Goal: Task Accomplishment & Management: Complete application form

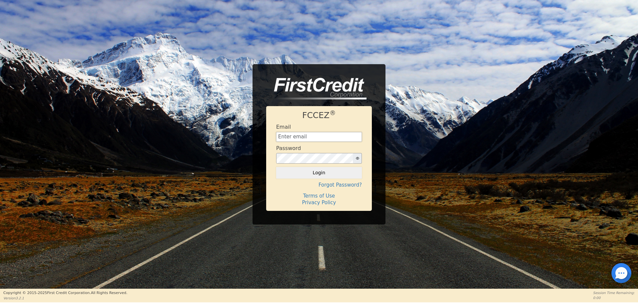
type input "[EMAIL_ADDRESS][DOMAIN_NAME]"
click at [222, 143] on div "FCCEZ ® Email [EMAIL_ADDRESS][DOMAIN_NAME] Password Login Forgot Password? Term…" at bounding box center [319, 144] width 638 height 160
click at [314, 169] on button "Login" at bounding box center [319, 172] width 86 height 11
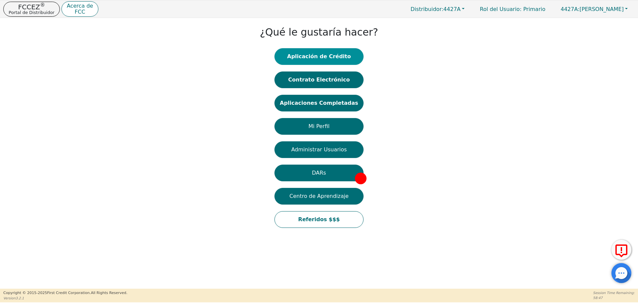
click at [331, 59] on button "Aplicación de Crédito" at bounding box center [318, 56] width 89 height 17
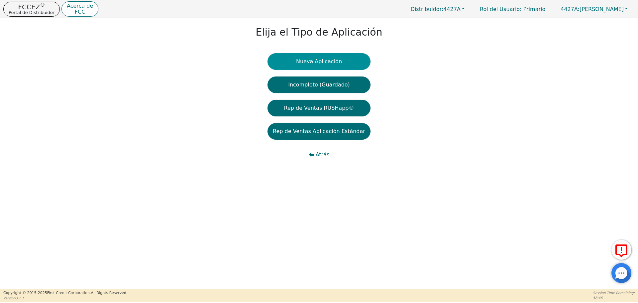
click at [328, 59] on button "Nueva Aplicación" at bounding box center [318, 61] width 103 height 17
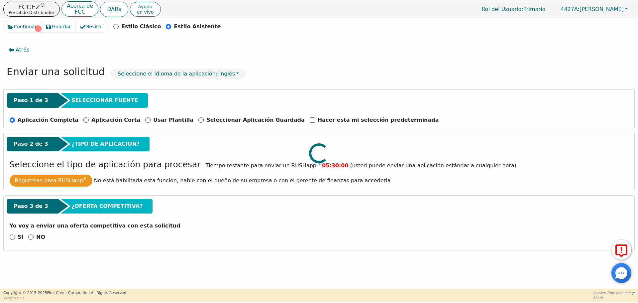
click at [258, 21] on div at bounding box center [318, 21] width 631 height 0
click at [32, 21] on div at bounding box center [318, 21] width 631 height 0
click at [27, 21] on div at bounding box center [318, 21] width 631 height 0
click at [31, 21] on div at bounding box center [318, 21] width 631 height 0
click at [41, 21] on div at bounding box center [318, 21] width 631 height 0
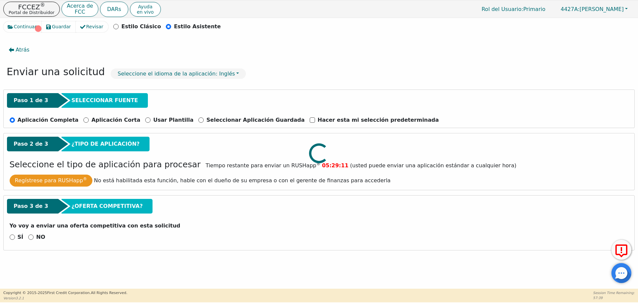
drag, startPoint x: 20, startPoint y: 53, endPoint x: 20, endPoint y: 47, distance: 5.7
click at [20, 21] on div at bounding box center [318, 21] width 631 height 0
click at [31, 238] on input "NO" at bounding box center [30, 236] width 5 height 5
radio input "true"
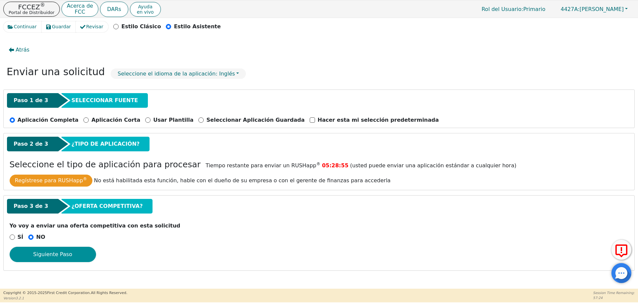
click at [46, 250] on button "Siguiente Paso" at bounding box center [53, 253] width 86 height 15
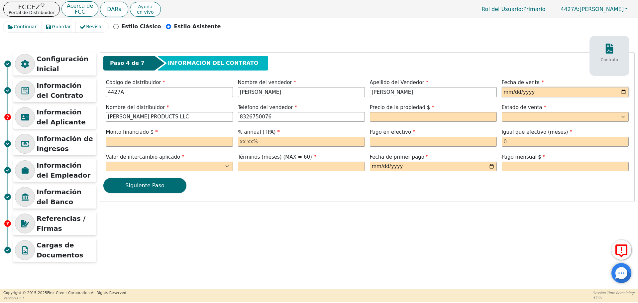
click at [512, 91] on input "date" at bounding box center [565, 92] width 127 height 10
click at [510, 102] on div "Paso 4 de 7 INFORMACIÓN DEL CONTRATO Contrato Código de distribuidor 4427A Nomb…" at bounding box center [367, 126] width 534 height 149
click at [513, 93] on input "date" at bounding box center [565, 92] width 127 height 10
click at [624, 91] on input "date" at bounding box center [565, 92] width 127 height 10
type input "[DATE]"
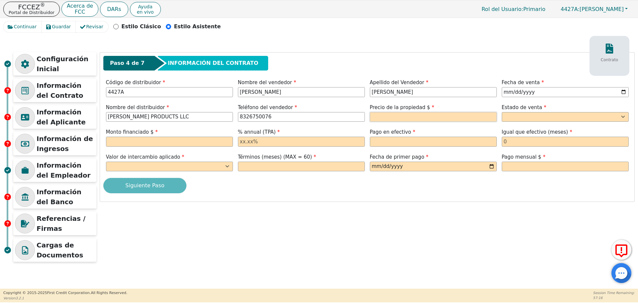
click at [425, 119] on input "text" at bounding box center [433, 117] width 127 height 10
click at [424, 120] on input "8000.00" at bounding box center [433, 117] width 127 height 10
type input "5000.00"
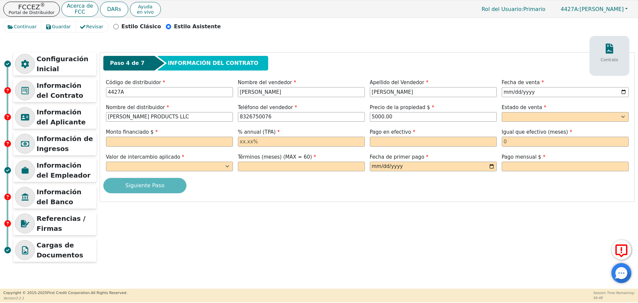
click at [540, 110] on label "Estado de venta" at bounding box center [565, 108] width 127 height 8
click at [540, 114] on select "AK AL AR AZ CA CO CT DC DE FL [GEOGRAPHIC_DATA] HI IA ID IL IN KS [GEOGRAPHIC_D…" at bounding box center [565, 117] width 127 height 10
click at [515, 115] on select "AK AL AR AZ CA CO CT DC DE FL [GEOGRAPHIC_DATA] HI IA ID IL IN KS [GEOGRAPHIC_D…" at bounding box center [565, 117] width 127 height 10
select select "GA"
click at [502, 112] on select "AK AL AR AZ CA CO CT DC DE FL [GEOGRAPHIC_DATA] HI IA ID IL IN KS [GEOGRAPHIC_D…" at bounding box center [565, 117] width 127 height 10
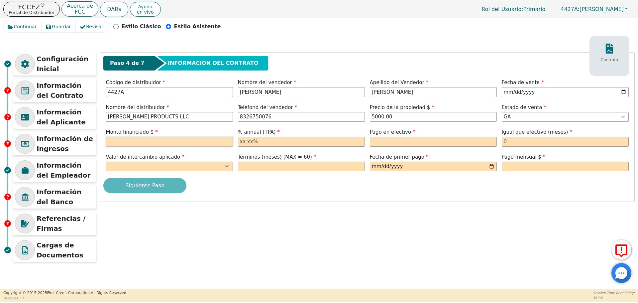
click at [165, 141] on input "text" at bounding box center [169, 142] width 127 height 10
type input "5000.00"
click at [312, 147] on div "% annual (TPA)" at bounding box center [301, 138] width 132 height 20
click at [311, 140] on input "text" at bounding box center [301, 142] width 127 height 10
click at [186, 165] on select "Sí No" at bounding box center [169, 166] width 127 height 10
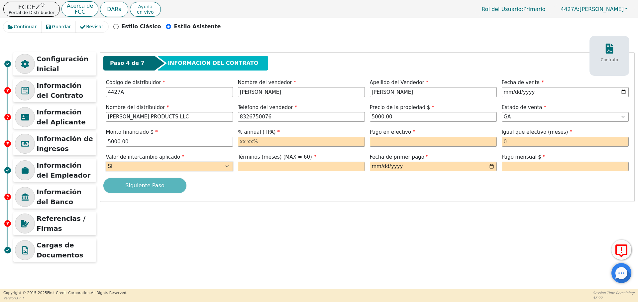
click at [106, 161] on select "Sí No" at bounding box center [169, 166] width 127 height 10
click at [247, 170] on input "text" at bounding box center [301, 166] width 127 height 10
click at [206, 169] on select "Sí No" at bounding box center [169, 166] width 127 height 10
select select "n"
click at [106, 161] on select "Sí No" at bounding box center [169, 166] width 127 height 10
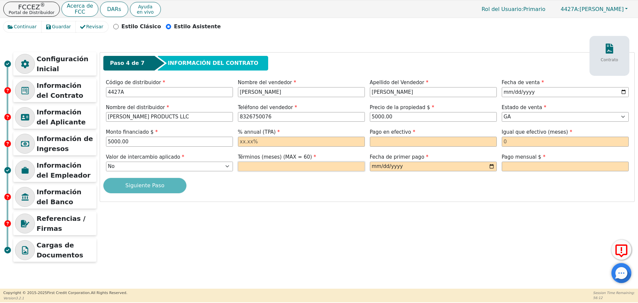
click at [277, 171] on input "text" at bounding box center [301, 166] width 127 height 10
type input "60"
click at [494, 166] on input "date" at bounding box center [433, 166] width 127 height 10
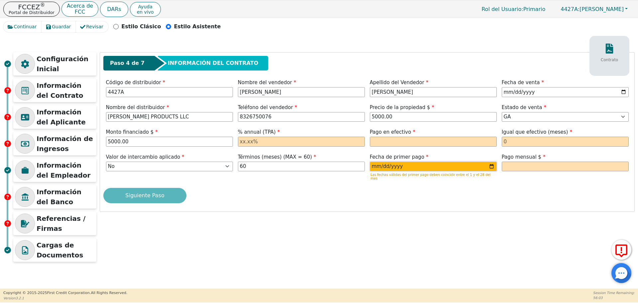
click at [488, 167] on input "[DATE]" at bounding box center [433, 166] width 127 height 10
click at [492, 166] on input "[DATE]" at bounding box center [433, 166] width 127 height 10
click at [461, 188] on div "Siguiente Paso" at bounding box center [366, 195] width 527 height 15
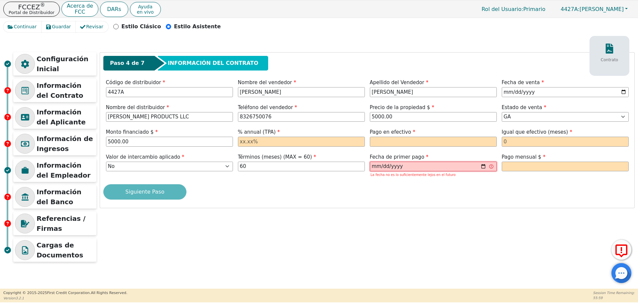
click at [484, 167] on input "[DATE]" at bounding box center [433, 166] width 127 height 10
click at [490, 166] on input "[DATE]" at bounding box center [433, 166] width 127 height 10
click at [480, 166] on input "[DATE]" at bounding box center [433, 166] width 127 height 10
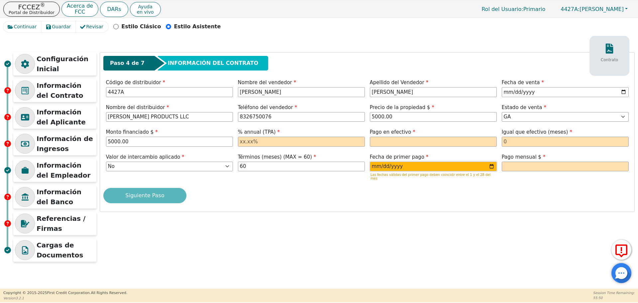
click at [491, 168] on input "[DATE]" at bounding box center [433, 166] width 127 height 10
type input "[DATE]"
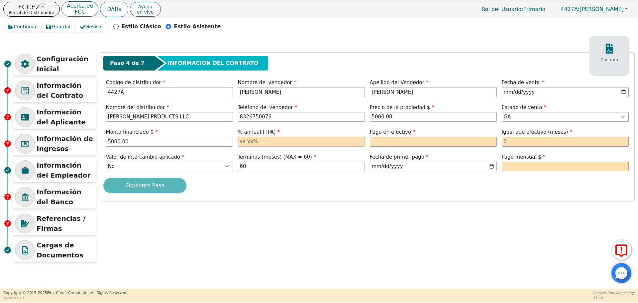
click at [300, 140] on input "text" at bounding box center [301, 142] width 127 height 10
click at [511, 163] on input "text" at bounding box center [565, 166] width 127 height 10
click at [358, 134] on label "% annual (TPA)" at bounding box center [301, 132] width 127 height 8
click at [355, 141] on input "text" at bounding box center [301, 142] width 127 height 10
click at [339, 143] on input "text" at bounding box center [301, 142] width 127 height 10
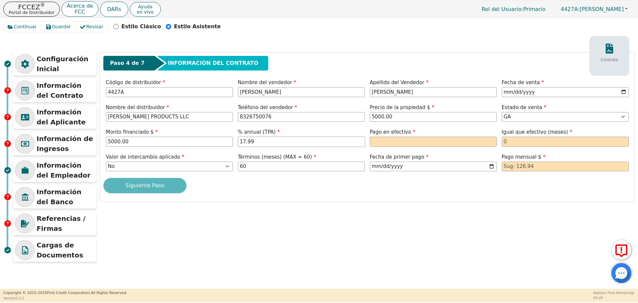
type input "17.99"
click at [401, 138] on input "text" at bounding box center [433, 142] width 127 height 10
type input "0.00"
drag, startPoint x: 501, startPoint y: 137, endPoint x: 511, endPoint y: 141, distance: 11.3
click at [503, 137] on div at bounding box center [565, 142] width 127 height 10
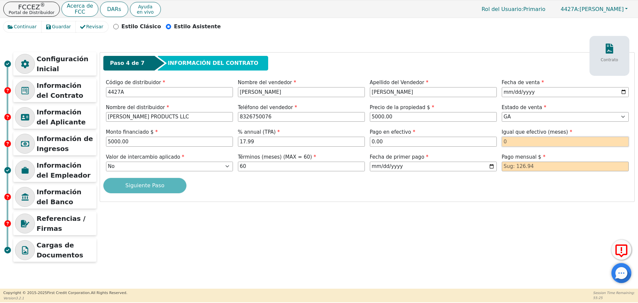
click at [511, 141] on input "text" at bounding box center [565, 142] width 127 height 10
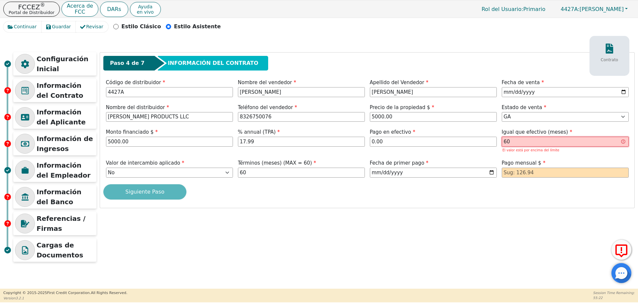
type input "6"
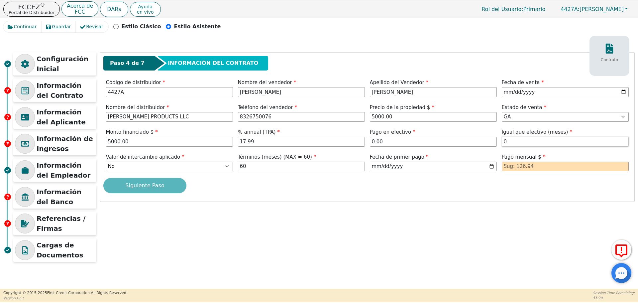
type input "0"
click at [478, 203] on div "Configuración Inicial Información del Contrato Información del Aplicante Inform…" at bounding box center [318, 158] width 631 height 213
click at [543, 169] on input "text" at bounding box center [565, 166] width 127 height 10
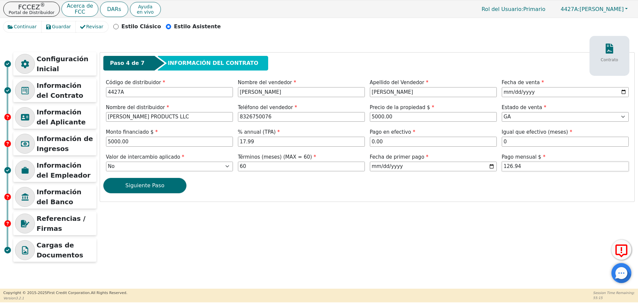
type input "126.94"
click at [453, 182] on div "Siguiente Paso" at bounding box center [366, 185] width 527 height 15
click at [302, 103] on div "Paso 4 de 7 INFORMACIÓN DEL CONTRATO Contrato Código de distribuidor 4427A Nomb…" at bounding box center [367, 126] width 534 height 149
click at [297, 116] on input "8326750076" at bounding box center [301, 117] width 127 height 10
type input "[PHONE_NUMBER]"
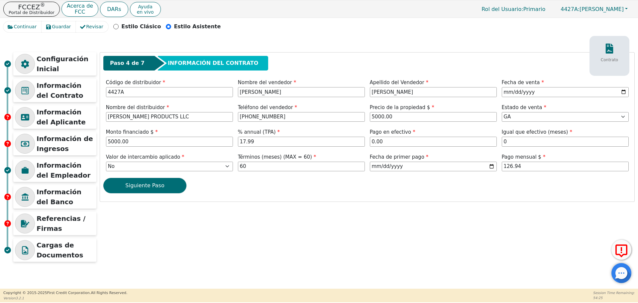
click at [319, 103] on div "Paso 4 de 7 INFORMACIÓN DEL CONTRATO Contrato Código de distribuidor 4427A Nomb…" at bounding box center [367, 126] width 534 height 149
click at [401, 114] on input "5000.00" at bounding box center [433, 117] width 127 height 10
type input "8000.00"
click at [348, 53] on div "Paso 4 de 7 INFORMACIÓN DEL CONTRATO Contrato Código de distribuidor 4427A Nomb…" at bounding box center [367, 126] width 534 height 149
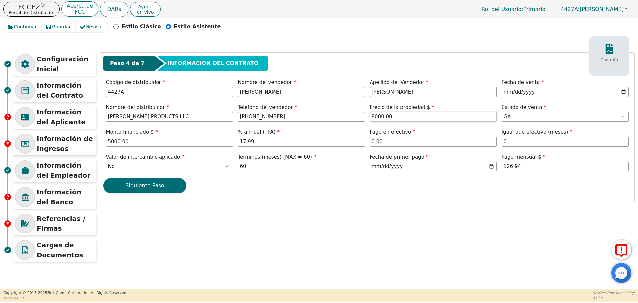
drag, startPoint x: 376, startPoint y: 117, endPoint x: 381, endPoint y: 116, distance: 5.7
click at [381, 116] on input "8000.00" at bounding box center [433, 117] width 127 height 10
click at [374, 66] on div "Paso 4 de 7 INFORMACIÓN DEL CONTRATO" at bounding box center [366, 63] width 527 height 15
click at [172, 182] on button "Siguiente Paso" at bounding box center [144, 185] width 83 height 15
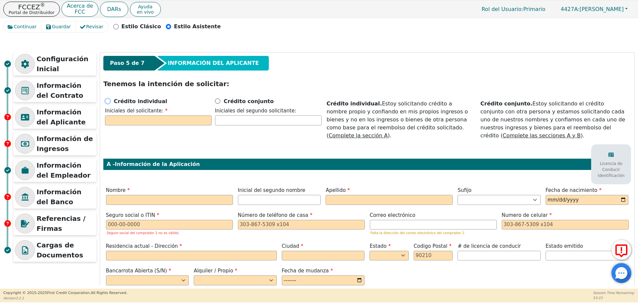
click at [108, 101] on input "Crédito individual" at bounding box center [107, 100] width 5 height 5
radio input "true"
click at [267, 126] on div "Iniciales del segundo solicitante:" at bounding box center [268, 117] width 107 height 20
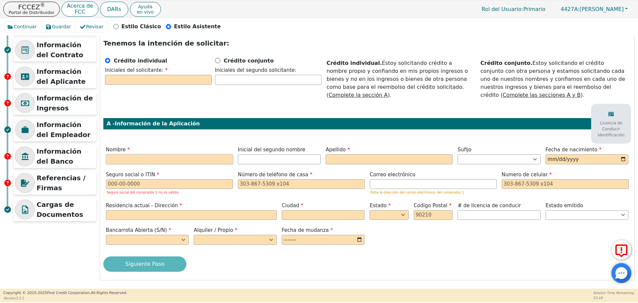
click at [191, 159] on input "text" at bounding box center [169, 159] width 127 height 10
paste input "Customer qualifies for Range 4"
type input "C"
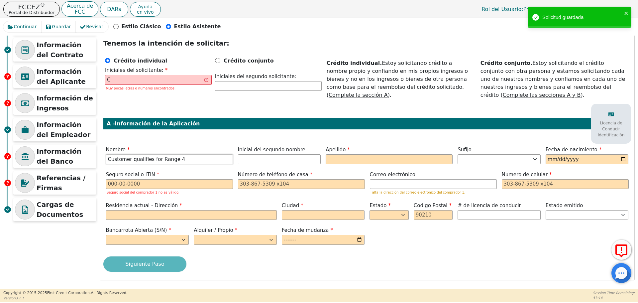
click at [164, 163] on input "Customer qualifies for Range 4" at bounding box center [169, 159] width 127 height 10
paste input "[PERSON_NAME]"
type input "Customer qualifies for JOSE4"
click at [173, 160] on input "Customer qualifies for JOSE4" at bounding box center [169, 159] width 127 height 10
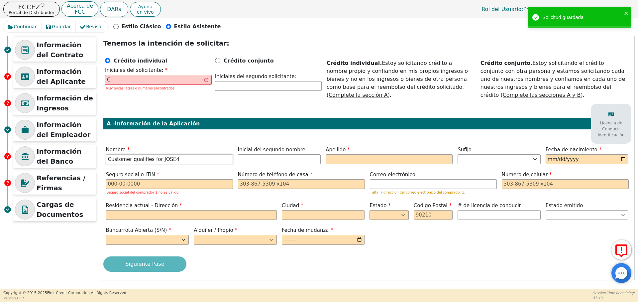
click at [173, 160] on input "Customer qualifies for JOSE4" at bounding box center [169, 159] width 127 height 10
paste input "[PERSON_NAME]"
type input "J"
type input "[PERSON_NAME]"
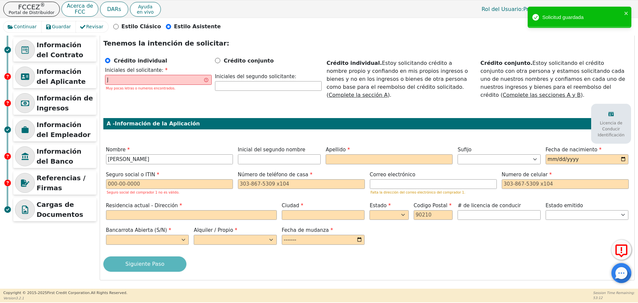
click at [169, 145] on div "Paso 5 de 7 INFORMACIÓN DEL APLICANTE Tenemos la intención de solicitar: Crédit…" at bounding box center [367, 146] width 534 height 268
drag, startPoint x: 263, startPoint y: 164, endPoint x: 283, endPoint y: 162, distance: 20.0
click at [264, 164] on div "Inicial del segundo nombre" at bounding box center [279, 156] width 88 height 20
click at [373, 162] on input "text" at bounding box center [388, 159] width 127 height 10
paste input "[PERSON_NAME]"
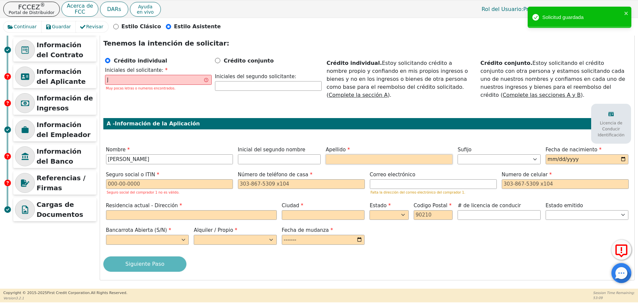
type input "JV"
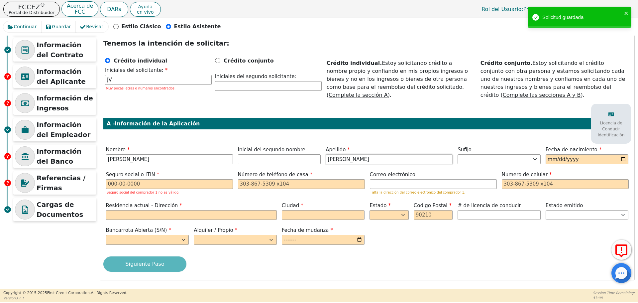
type input "[PERSON_NAME]"
click at [351, 133] on div "Paso 5 de 7 INFORMACIÓN DEL APLICANTE Tenemos la intención de solicitar: Crédit…" at bounding box center [367, 146] width 534 height 268
click at [626, 155] on div "Fecha de nacimiento" at bounding box center [587, 156] width 88 height 20
click at [622, 157] on input "date" at bounding box center [586, 159] width 83 height 10
click at [557, 163] on input "date" at bounding box center [586, 159] width 83 height 10
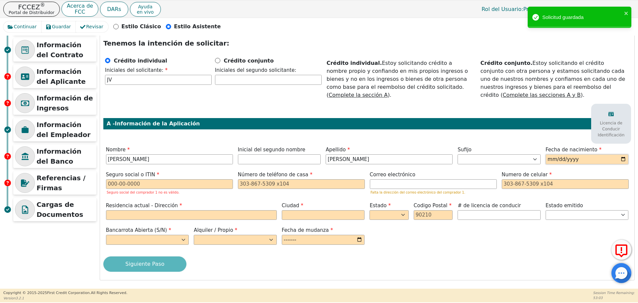
click at [557, 163] on input "date" at bounding box center [586, 159] width 83 height 10
click at [560, 159] on input "date" at bounding box center [586, 159] width 83 height 10
click at [545, 159] on input "date" at bounding box center [586, 159] width 83 height 10
click at [545, 158] on input "date" at bounding box center [586, 159] width 83 height 10
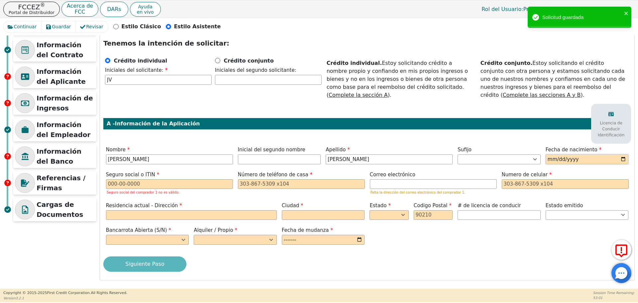
click at [547, 157] on input "date" at bounding box center [586, 159] width 83 height 10
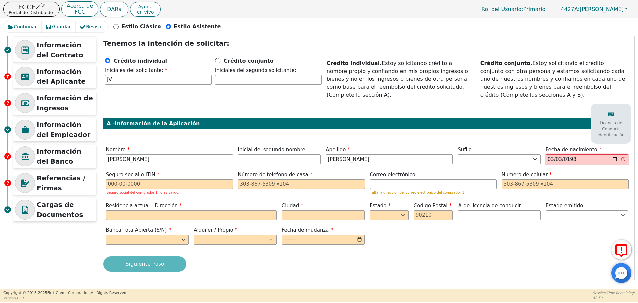
type input "[DATE]"
click at [524, 137] on div "Paso 5 de 7 INFORMACIÓN DEL APLICANTE Tenemos la intención de solicitar: Crédit…" at bounding box center [367, 146] width 534 height 268
click at [150, 184] on input "text" at bounding box center [169, 184] width 127 height 10
paste input "199-73-5785"
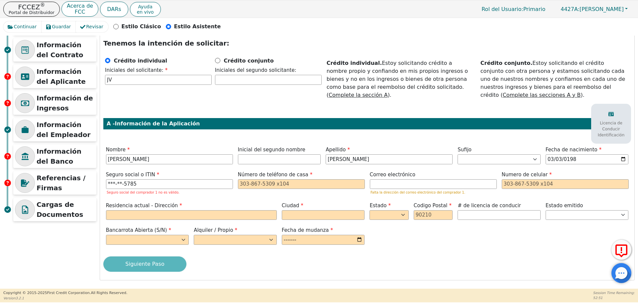
click at [175, 144] on div "Paso 5 de 7 INFORMACIÓN DEL APLICANTE Tenemos la intención de solicitar: Crédit…" at bounding box center [367, 146] width 534 height 268
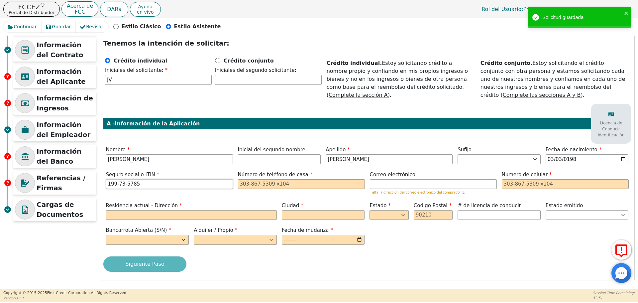
click at [159, 188] on input "199-73-5785" at bounding box center [169, 184] width 127 height 10
type input "***-**-5785"
click at [186, 147] on label "Nombre" at bounding box center [169, 150] width 127 height 8
click at [238, 180] on input "tel" at bounding box center [301, 184] width 127 height 10
paste input "4705791891"
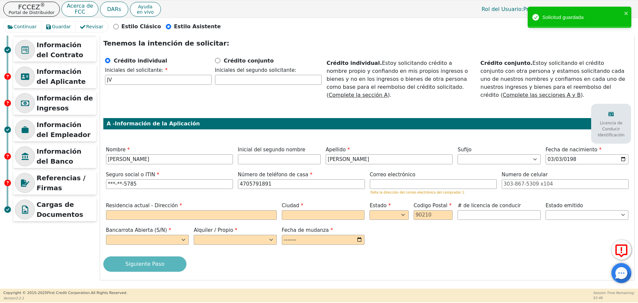
type input "[PHONE_NUMBER]"
click at [271, 173] on span "Número de teléfono de casa" at bounding box center [275, 174] width 75 height 6
click at [462, 186] on input "email" at bounding box center [433, 184] width 127 height 10
paste input "[PERSON_NAME][EMAIL_ADDRESS][DOMAIN_NAME]"
type input "[PERSON_NAME][EMAIL_ADDRESS][DOMAIN_NAME]"
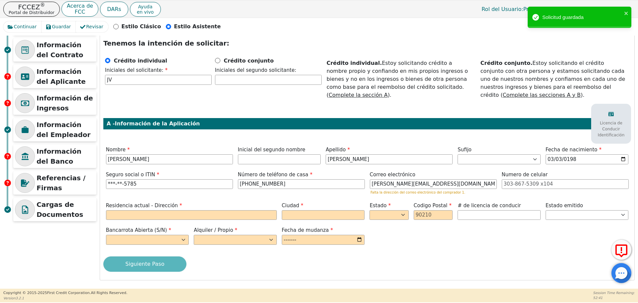
click at [431, 173] on label "Correo electrónico" at bounding box center [433, 175] width 127 height 8
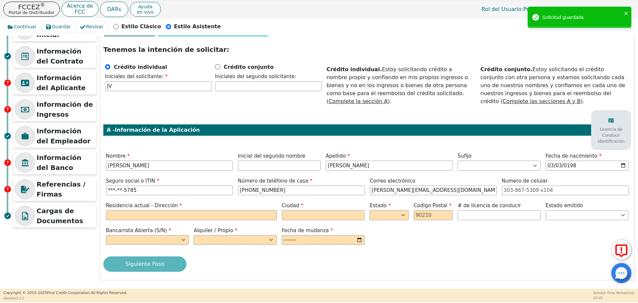
scroll to position [34, 0]
click at [177, 193] on input "199-73-5785" at bounding box center [169, 190] width 127 height 10
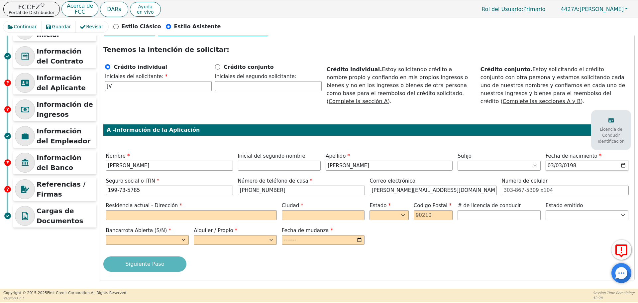
type input "***-**-5785"
click at [560, 167] on input "[DATE]" at bounding box center [586, 165] width 83 height 10
click at [558, 166] on input "[DATE]" at bounding box center [586, 165] width 83 height 10
click at [554, 165] on input "[DATE]" at bounding box center [586, 165] width 83 height 10
type input "[DATE]"
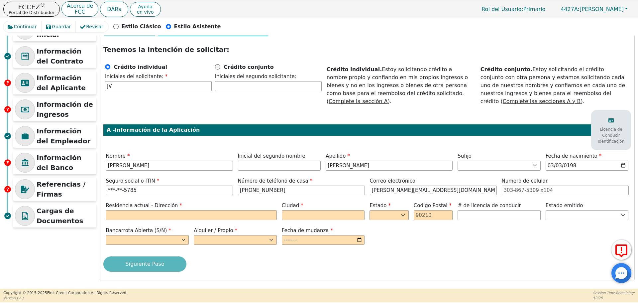
click at [554, 146] on div "Paso 5 de 7 INFORMACIÓN DEL APLICANTE Tenemos la intención de solicitar: Crédit…" at bounding box center [367, 148] width 534 height 261
click at [155, 189] on input "199-73-5785" at bounding box center [169, 190] width 127 height 10
click at [165, 188] on input "199-73-5785" at bounding box center [169, 190] width 127 height 10
type input "***-**-5785"
click at [161, 212] on input "text" at bounding box center [191, 215] width 171 height 10
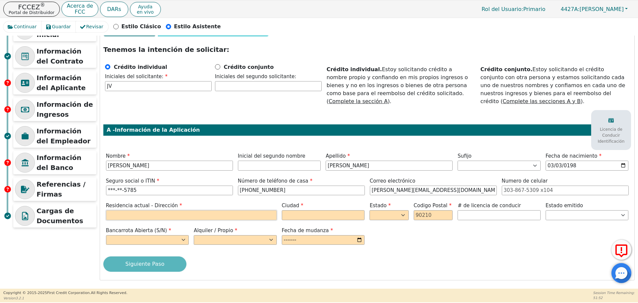
paste input "[STREET_ADDRESS]"
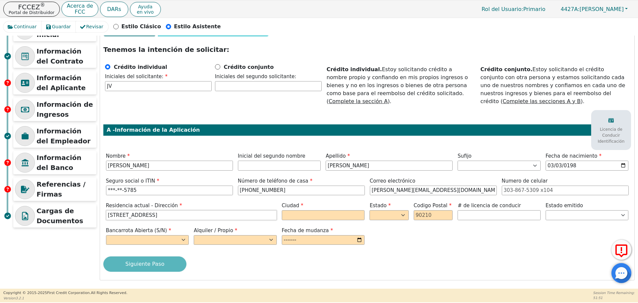
click at [175, 215] on input "[STREET_ADDRESS]" at bounding box center [191, 215] width 171 height 10
type input "[STREET_ADDRESS]"
click at [314, 217] on input "text" at bounding box center [323, 215] width 83 height 10
type input "v"
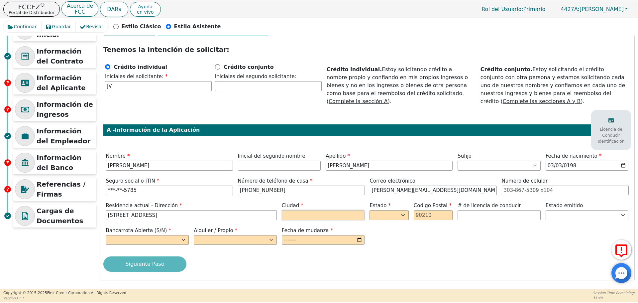
paste input "[GEOGRAPHIC_DATA]"
click at [298, 218] on input "[GEOGRAPHIC_DATA]" at bounding box center [323, 215] width 83 height 10
paste input "AWRENCEVILLE"
type input "LAWRENCEVILLE"
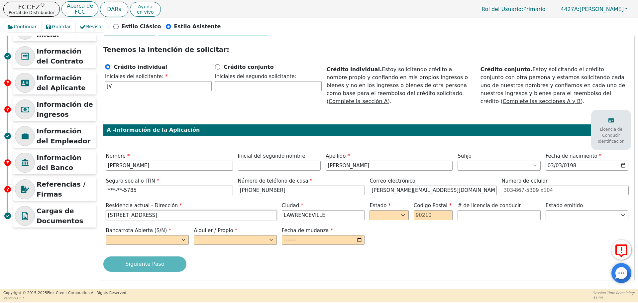
click at [184, 218] on input "[STREET_ADDRESS]" at bounding box center [191, 215] width 171 height 10
paste input "[GEOGRAPHIC_DATA]"
type input "[STREET_ADDRESS]"
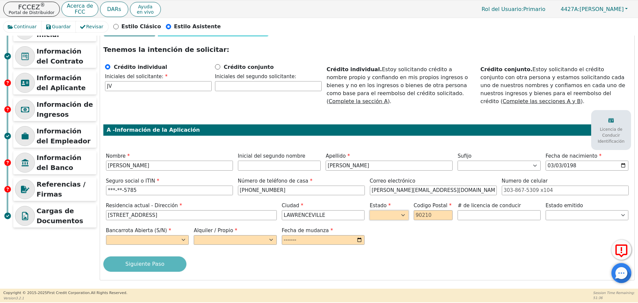
click at [399, 215] on select "AK AL AR AZ CA CO CT DC DE FL [GEOGRAPHIC_DATA] HI IA ID IL IN KS [GEOGRAPHIC_D…" at bounding box center [388, 215] width 39 height 10
click at [369, 210] on select "AK AL AR AZ CA CO CT DC DE FL [GEOGRAPHIC_DATA] HI IA ID IL IN KS [GEOGRAPHIC_D…" at bounding box center [388, 215] width 39 height 10
select select "GA"
click at [423, 216] on input "text" at bounding box center [433, 215] width 39 height 10
type input "30044"
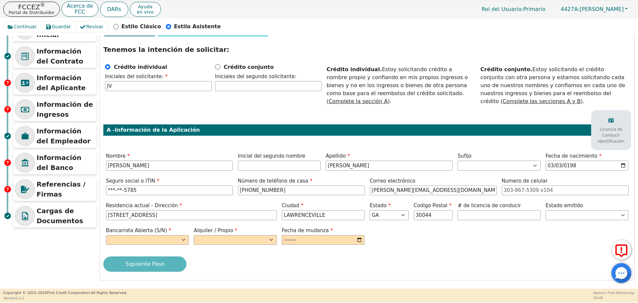
click at [512, 224] on div "Paso 5 de 7 INFORMACIÓN DEL APLICANTE Tenemos la intención de solicitar: Crédit…" at bounding box center [367, 148] width 534 height 261
click at [513, 213] on input "text" at bounding box center [498, 215] width 83 height 10
type input "*********"
click at [575, 211] on select "AK AL AR AZ CA CO CT DC DE FL [GEOGRAPHIC_DATA] HI IA ID IL IN KS [GEOGRAPHIC_D…" at bounding box center [586, 215] width 83 height 10
select select "GA"
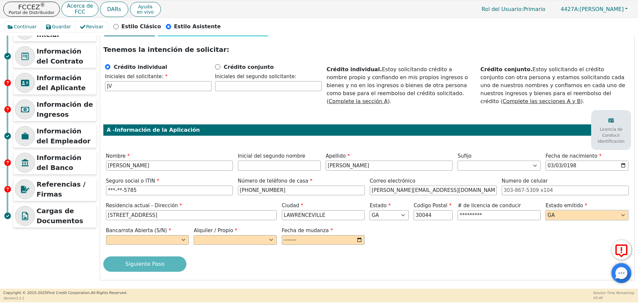
click at [545, 210] on select "AK AL AR AZ CA CO CT DC DE FL [GEOGRAPHIC_DATA] HI IA ID IL IN KS [GEOGRAPHIC_D…" at bounding box center [586, 215] width 83 height 10
click at [159, 239] on select "Sí No" at bounding box center [147, 240] width 83 height 10
select select "n"
click at [106, 235] on select "Sí No" at bounding box center [147, 240] width 83 height 10
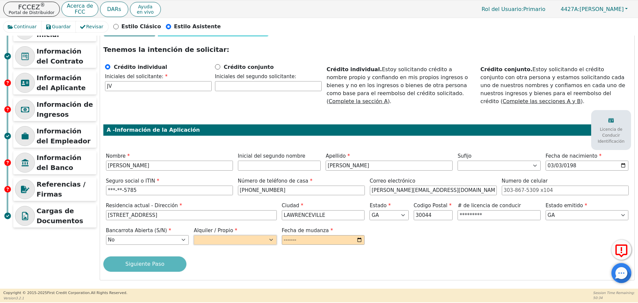
click at [246, 239] on select "Alquilar Propietario" at bounding box center [235, 240] width 83 height 10
select select "Rent"
click at [194, 235] on select "Alquilar Propietario" at bounding box center [235, 240] width 83 height 10
click at [287, 239] on input "month" at bounding box center [323, 240] width 83 height 10
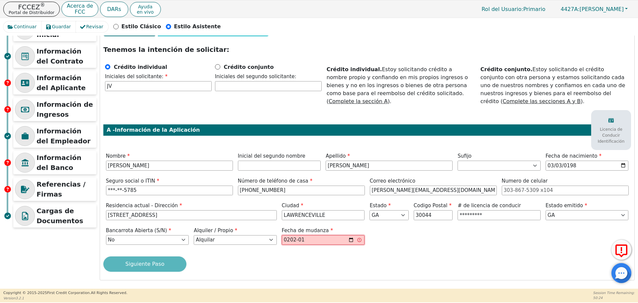
type input "2024-01"
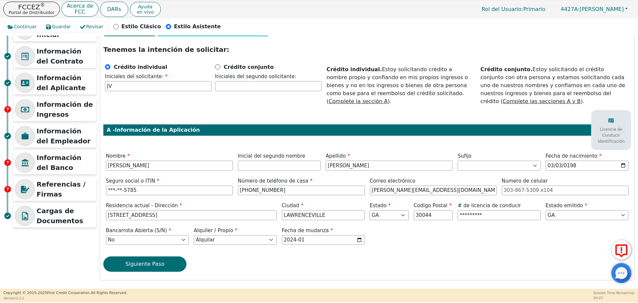
click at [382, 233] on div "Bancarrota Abierta (S/N) Sí No Alquiler / Propio Alquilar Propietario Fecha de …" at bounding box center [366, 237] width 527 height 20
click at [157, 261] on button "Siguiente Paso" at bounding box center [144, 263] width 83 height 15
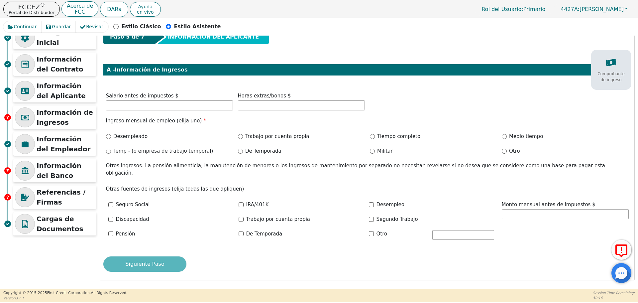
scroll to position [19, 0]
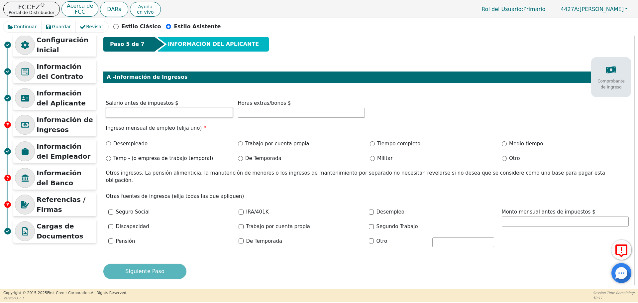
click at [203, 116] on input "text" at bounding box center [169, 113] width 127 height 10
paste input "12000"
type input "12000.00"
click at [240, 144] on input "Trabajo por cuenta propia" at bounding box center [240, 143] width 5 height 5
radio input "true"
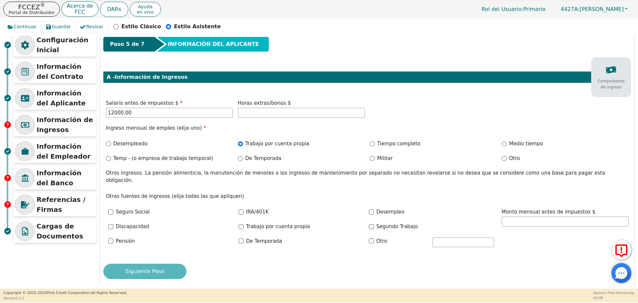
click at [263, 118] on div "Horas extras/bonos $" at bounding box center [301, 109] width 132 height 20
click at [164, 264] on button "Siguiente Paso" at bounding box center [144, 270] width 83 height 15
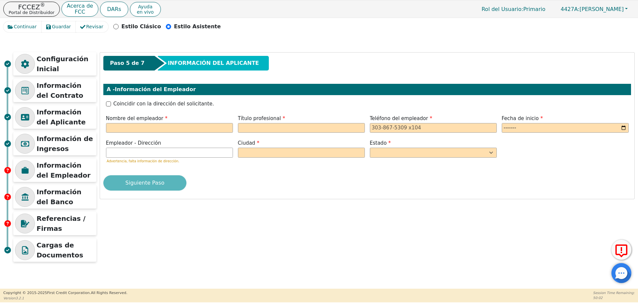
scroll to position [0, 0]
click at [186, 119] on label "Nombre del empleador" at bounding box center [169, 119] width 127 height 8
click at [172, 131] on input "text" at bounding box center [169, 128] width 127 height 10
paste input "SELF EMPLOYER"
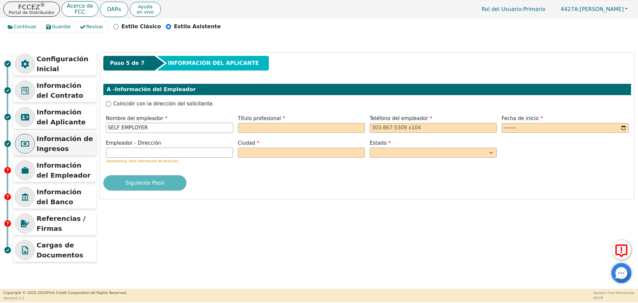
type input "SELF EMPLOYER"
click at [329, 126] on input "text" at bounding box center [301, 128] width 127 height 10
paste input "DISENADOR DE CLOSEPT"
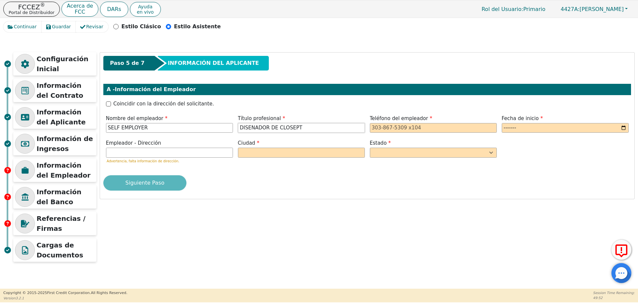
type input "DISENADOR DE CLOSEPT"
click at [389, 126] on input "tel" at bounding box center [433, 128] width 127 height 10
paste input "4705791891"
type input "[PHONE_NUMBER]"
drag, startPoint x: 543, startPoint y: 129, endPoint x: 495, endPoint y: 115, distance: 50.1
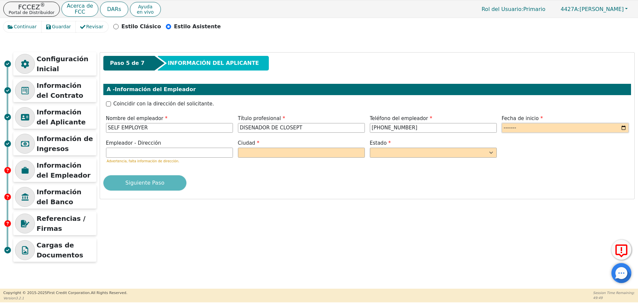
click at [540, 129] on input "month" at bounding box center [565, 128] width 127 height 10
type input "2021-01"
click at [215, 157] on input "text" at bounding box center [169, 152] width 127 height 10
click at [268, 151] on input "text" at bounding box center [301, 152] width 127 height 10
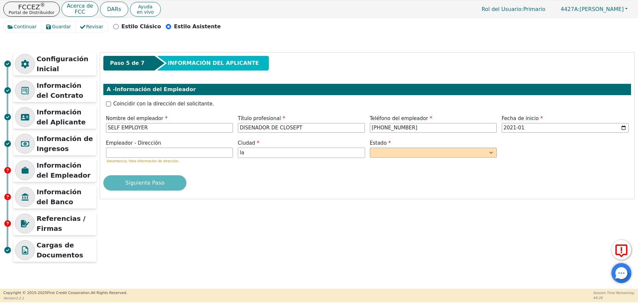
click at [302, 155] on input "la" at bounding box center [301, 152] width 127 height 10
paste input "LAWRENCEVILLE"
type input "LAWRENCEVILLE"
click at [291, 167] on div "Paso 5 de 7 INFORMACIÓN DEL APLICANTE A - Información del Empleador Coincidir c…" at bounding box center [367, 125] width 534 height 146
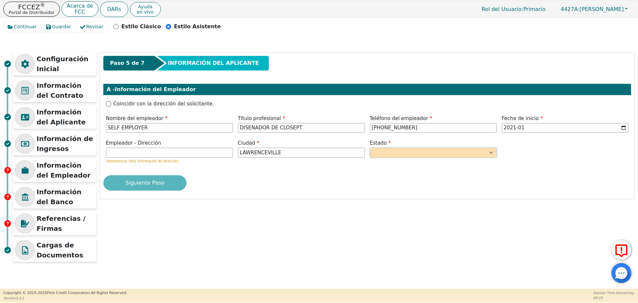
click at [438, 155] on select "AK AL AR AZ CA CO CT DC DE FL [GEOGRAPHIC_DATA] HI IA ID [GEOGRAPHIC_DATA] IN K…" at bounding box center [433, 152] width 127 height 10
click at [370, 147] on select "AK AL AR AZ CA CO CT DC DE FL [GEOGRAPHIC_DATA] HI IA ID [GEOGRAPHIC_DATA] IN K…" at bounding box center [433, 152] width 127 height 10
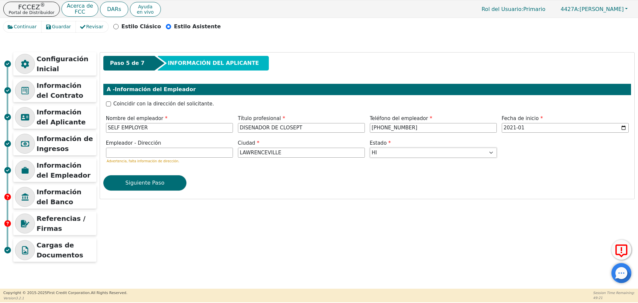
select select "GA"
click at [323, 176] on div "Siguiente Paso" at bounding box center [366, 182] width 527 height 15
click at [164, 180] on button "Siguiente Paso" at bounding box center [144, 182] width 83 height 15
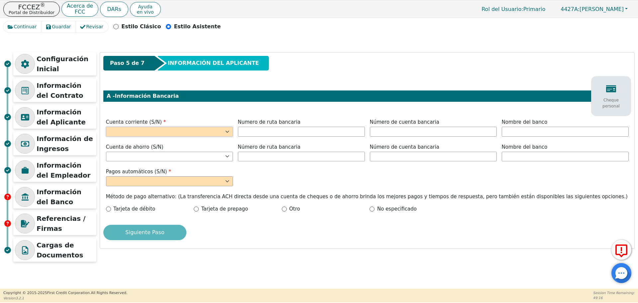
click at [180, 133] on select "Sí No" at bounding box center [169, 132] width 127 height 10
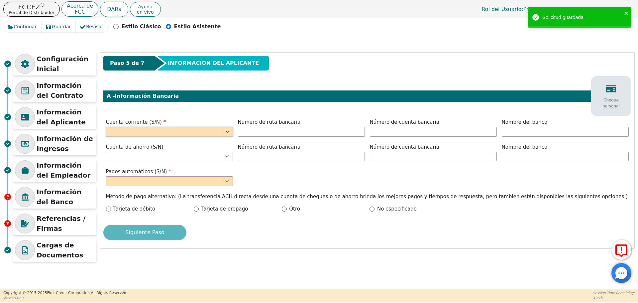
select select "y"
click at [106, 127] on select "Sí No" at bounding box center [169, 132] width 127 height 10
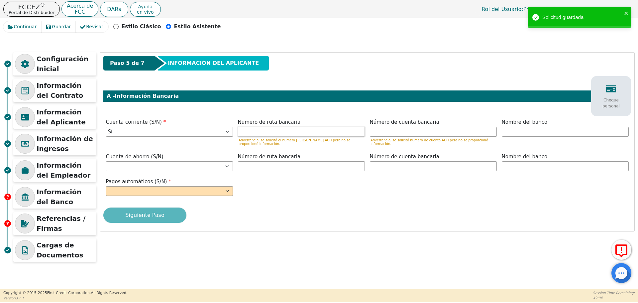
click at [290, 134] on input "text" at bounding box center [301, 132] width 127 height 10
paste input "2640108011"
type input "**********"
click at [303, 114] on div "**********" at bounding box center [367, 141] width 534 height 178
click at [405, 127] on input "text" at bounding box center [433, 132] width 127 height 10
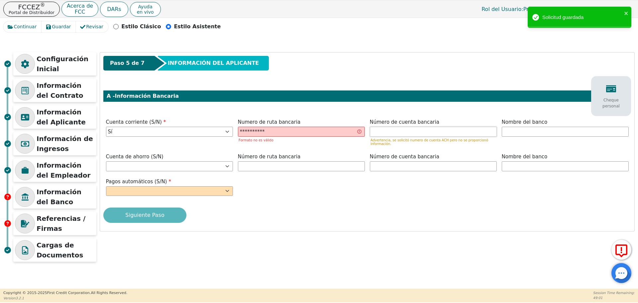
paste input "2640108011"
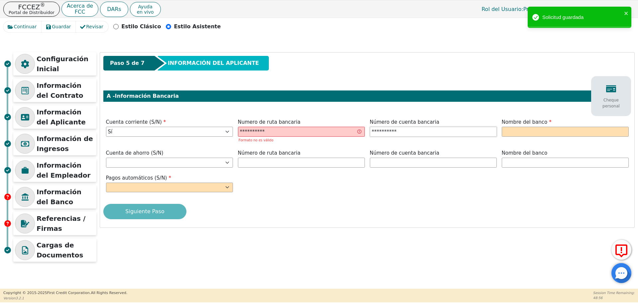
type input "2640108011"
type input "**********"
click at [275, 134] on input "2640108011" at bounding box center [301, 132] width 127 height 10
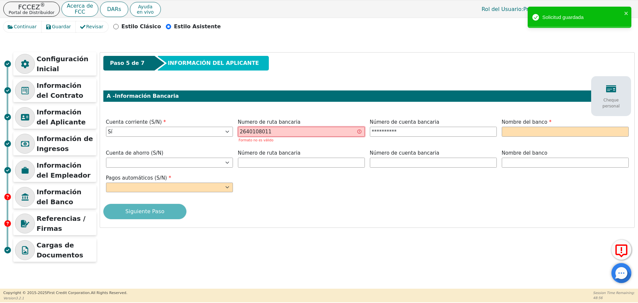
click at [275, 134] on input "2640108011" at bounding box center [301, 132] width 127 height 10
paste input "061000227"
type input "*********"
click at [289, 119] on span "Numero de ruta bancaria" at bounding box center [269, 122] width 63 height 6
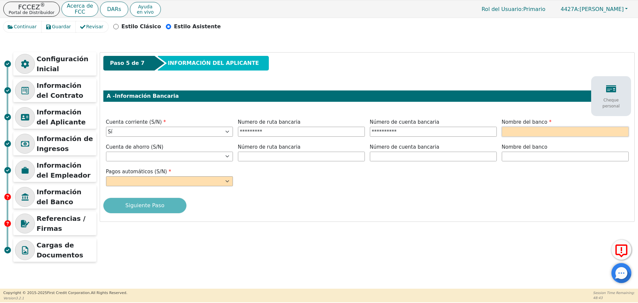
click at [521, 129] on input "text" at bounding box center [565, 132] width 127 height 10
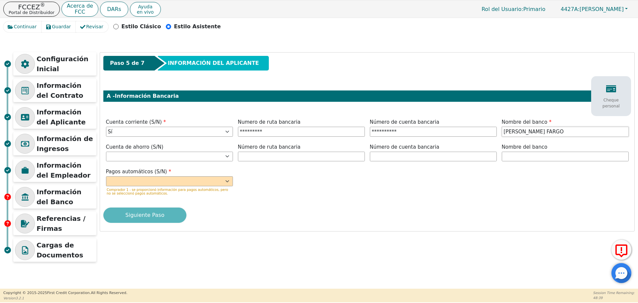
type input "[PERSON_NAME] FARGO"
click at [463, 117] on div "**********" at bounding box center [367, 141] width 534 height 178
click at [167, 177] on select "Sí No" at bounding box center [169, 181] width 127 height 10
select select "y"
click at [106, 176] on select "Sí No" at bounding box center [169, 181] width 127 height 10
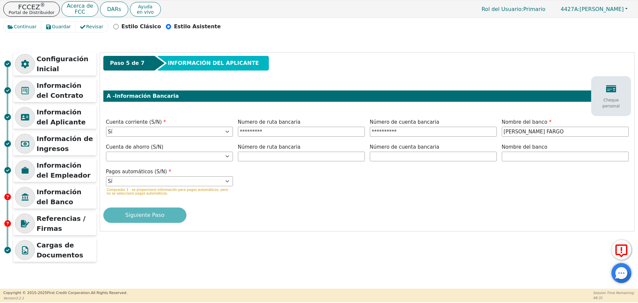
click at [254, 185] on div "Pagos automáticos (S/N) Sí No Comprador 1 - se proporcionó información para pag…" at bounding box center [366, 183] width 527 height 30
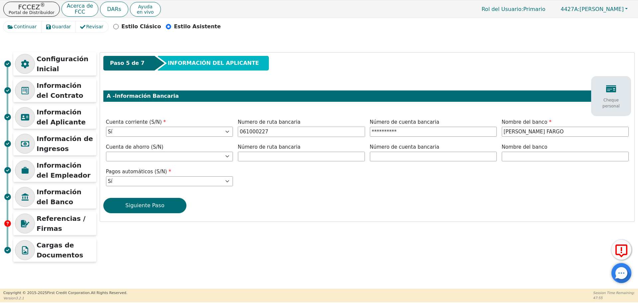
click at [342, 130] on input "061000227" at bounding box center [301, 132] width 127 height 10
type input "*********"
click at [399, 128] on input "2640108011" at bounding box center [433, 132] width 127 height 10
type input "**********"
click at [157, 209] on button "Siguiente Paso" at bounding box center [144, 205] width 83 height 15
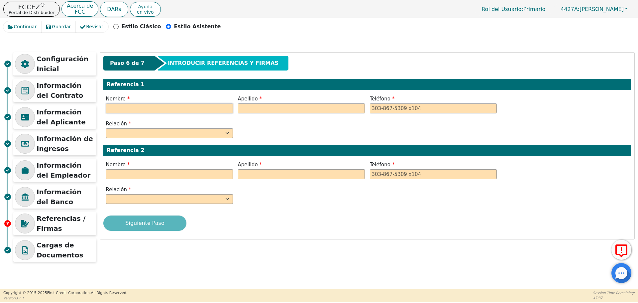
click at [138, 105] on input "text" at bounding box center [169, 108] width 127 height 10
paste input "[PERSON_NAME]"
click at [120, 108] on input "[PERSON_NAME]" at bounding box center [169, 108] width 127 height 10
type input "[PERSON_NAME]"
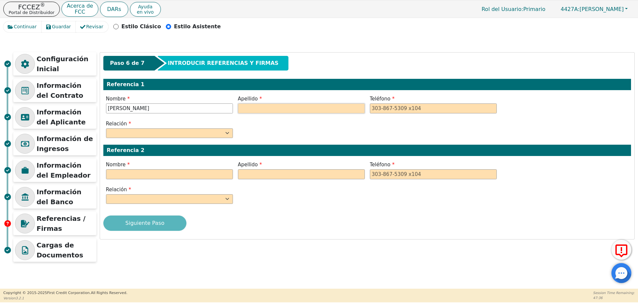
click at [287, 110] on input "text" at bounding box center [301, 108] width 127 height 10
paste input "[PERSON_NAME]"
type input "[PERSON_NAME]"
click at [145, 103] on input "[PERSON_NAME]" at bounding box center [169, 108] width 127 height 10
click at [411, 115] on div "Teléfono" at bounding box center [433, 105] width 132 height 20
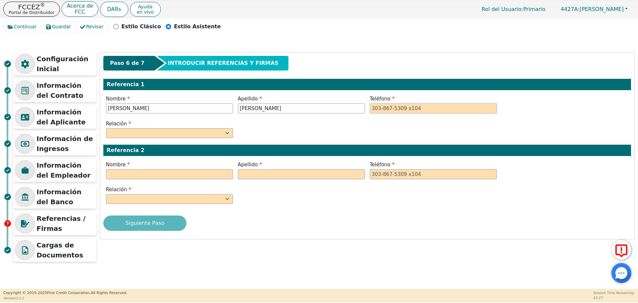
click at [411, 108] on input "tel" at bounding box center [433, 108] width 127 height 10
paste input "[PHONE_NUMBER]"
type input "[PHONE_NUMBER]"
click at [135, 132] on select "PADRE MADRE HERMANA HERMANO HIJA HIJO COLABORADOR VECINO AMIGO PRIMO ABUELA ABU…" at bounding box center [169, 133] width 127 height 10
select select "FRIEND"
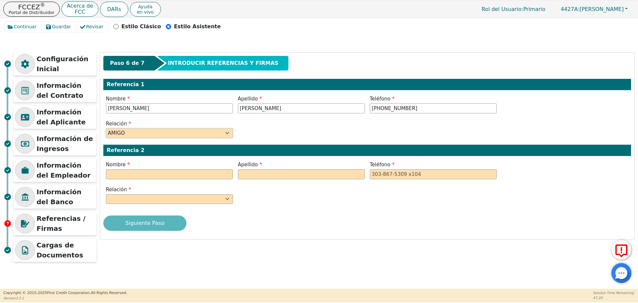
click at [106, 128] on select "PADRE MADRE HERMANA HERMANO HIJA HIJO COLABORADOR VECINO AMIGO PRIMO ABUELA ABU…" at bounding box center [169, 133] width 127 height 10
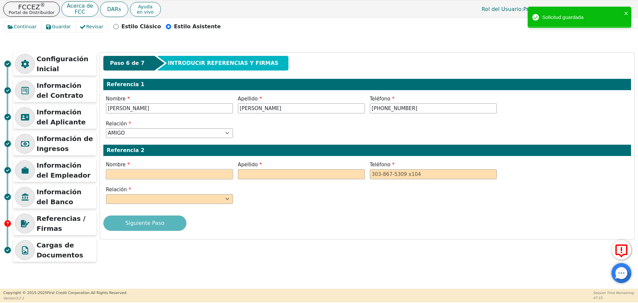
click at [119, 170] on input "text" at bounding box center [169, 174] width 127 height 10
paste input "[PERSON_NAME]"
type input "[PERSON_NAME]"
click at [303, 171] on input "text" at bounding box center [301, 174] width 127 height 10
paste input "[PERSON_NAME]"
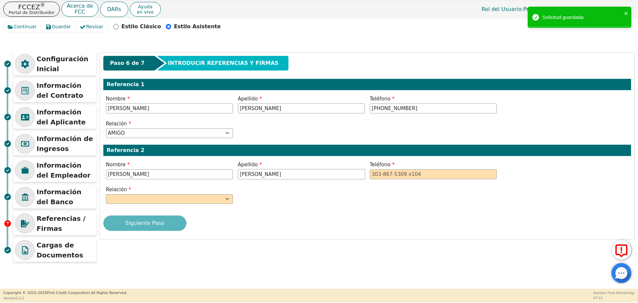
type input "[PERSON_NAME]"
click at [445, 173] on input "tel" at bounding box center [433, 174] width 127 height 10
paste input "[PHONE_NUMBER]"
type input "[PHONE_NUMBER]"
click at [377, 188] on div "Relación PADRE MADRE HERMANA HERMANO HIJA HIJO COLABORADOR VECINO AMIGO PRIMO A…" at bounding box center [366, 196] width 527 height 20
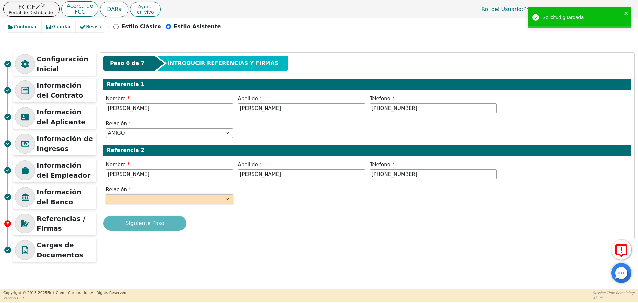
click at [137, 198] on select "PADRE MADRE HERMANA HERMANO HIJA HIJO COLABORADOR VECINO AMIGO PRIMO ABUELA ABU…" at bounding box center [169, 199] width 127 height 10
select select "FRIEND"
click at [106, 194] on select "PADRE MADRE HERMANA HERMANO HIJA HIJO COLABORADOR VECINO AMIGO PRIMO ABUELA ABU…" at bounding box center [169, 199] width 127 height 10
click at [238, 226] on div "Siguiente Paso" at bounding box center [366, 222] width 527 height 15
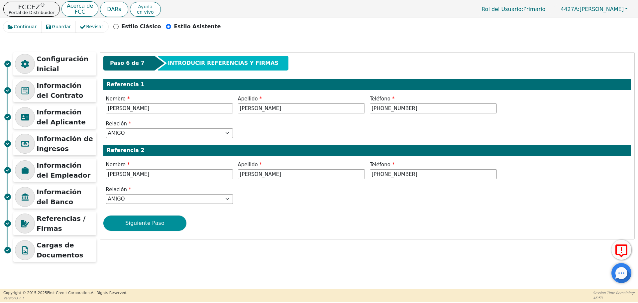
click at [162, 223] on button "Siguiente Paso" at bounding box center [144, 222] width 83 height 15
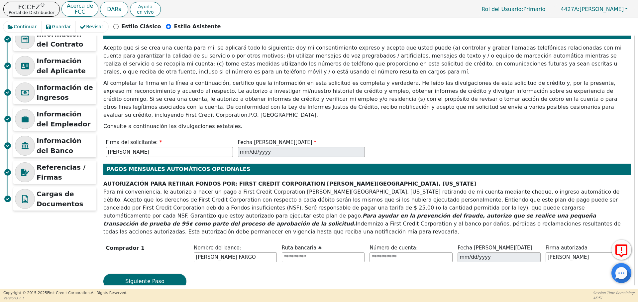
scroll to position [52, 0]
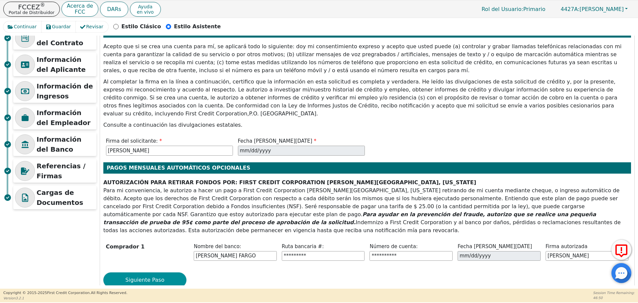
click at [162, 272] on button "Siguiente Paso" at bounding box center [144, 279] width 83 height 15
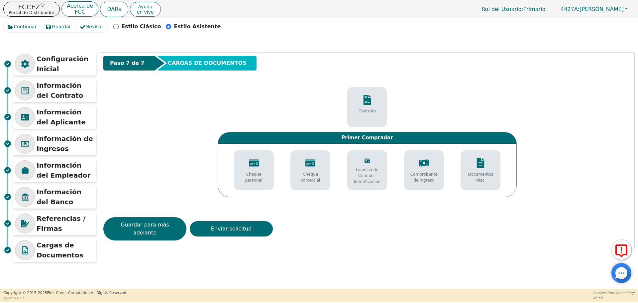
scroll to position [0, 0]
click at [373, 172] on p "Licencia de Conducir Identificación" at bounding box center [367, 175] width 30 height 18
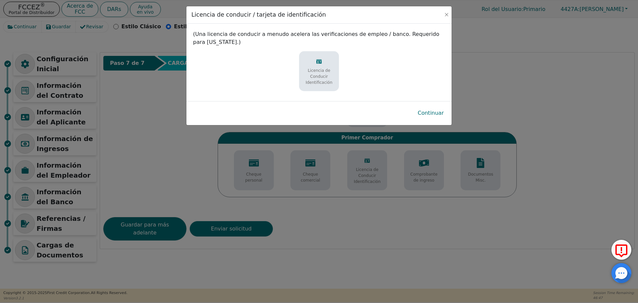
click at [311, 60] on div "Licencia de Conducir Identificación" at bounding box center [319, 71] width 37 height 33
click at [441, 109] on button "Continuar" at bounding box center [430, 112] width 37 height 15
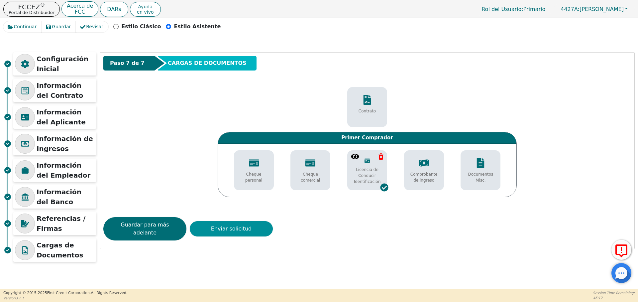
click at [219, 227] on button "Enviar solicitud" at bounding box center [231, 228] width 83 height 15
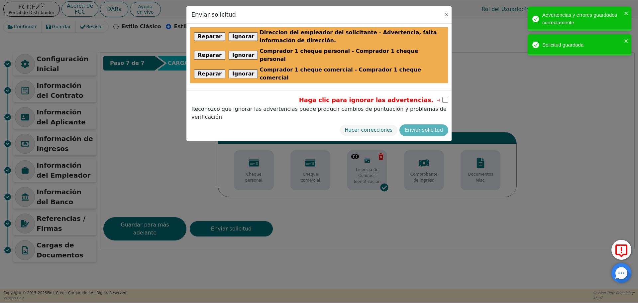
click at [446, 95] on div "Haga clic para ignorar las advertencias." at bounding box center [319, 99] width 258 height 9
click at [443, 97] on input "checkbox" at bounding box center [445, 100] width 6 height 6
checkbox input "true"
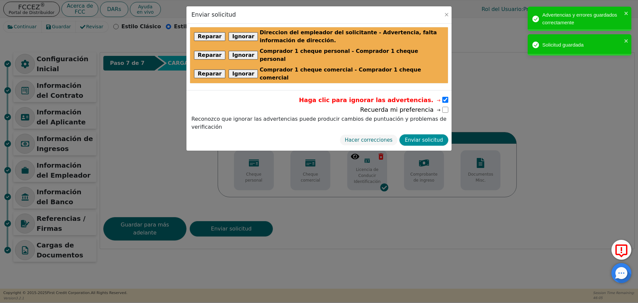
click at [424, 134] on button "Enviar solicitud" at bounding box center [423, 140] width 49 height 12
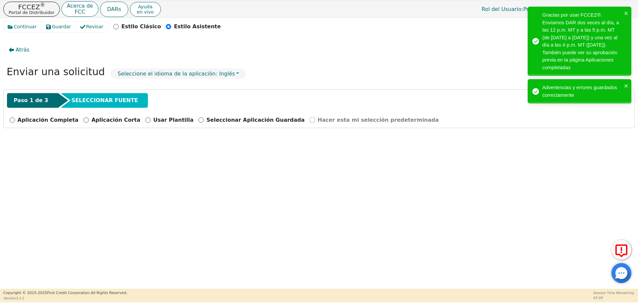
click at [580, 33] on div "Gracias por usar FCCEZ®. Enviamos DAR dos veces al día, a las 12 p.m. MT y a la…" at bounding box center [582, 41] width 80 height 60
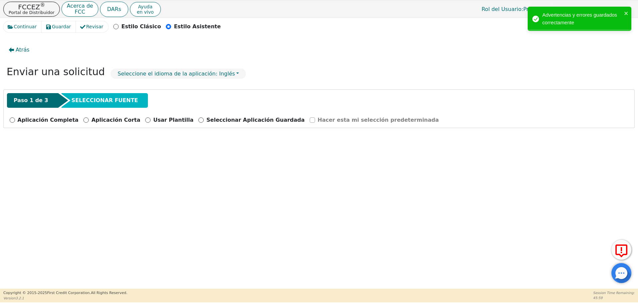
click at [557, 89] on div "Paso 1 de 3 SELECCIONAR FUENTE Aplicación Completa Aplicación Corta Usar Planti…" at bounding box center [318, 108] width 631 height 39
click at [572, 28] on div "Advertencias y errores guardados correctamente" at bounding box center [579, 19] width 104 height 24
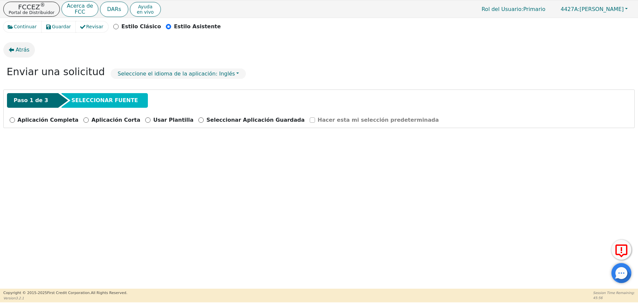
click at [16, 51] on span "Atrás" at bounding box center [23, 50] width 14 height 8
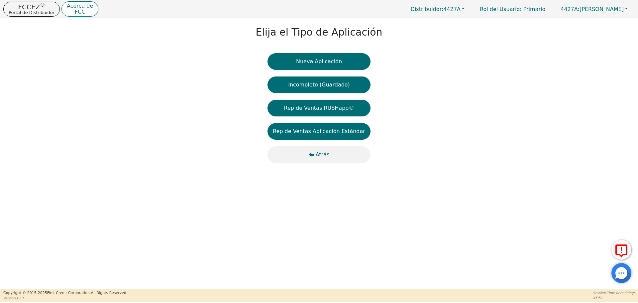
click at [312, 152] on icon "button" at bounding box center [311, 154] width 5 height 5
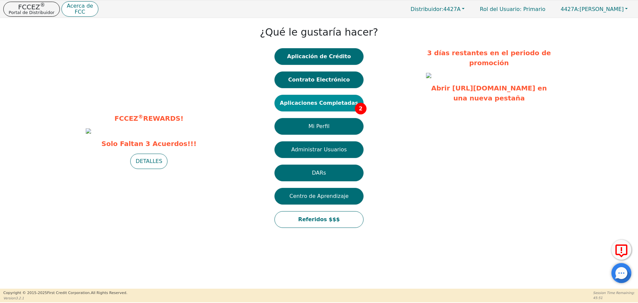
click at [341, 105] on button "Aplicaciones Completadas 2" at bounding box center [318, 103] width 89 height 17
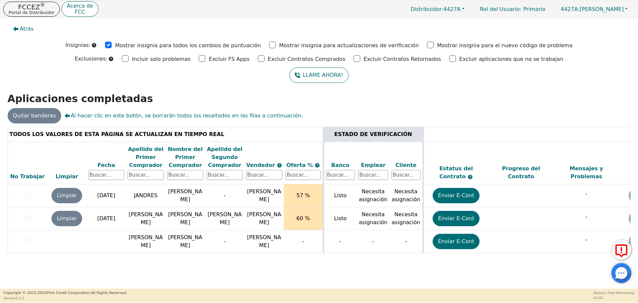
click at [72, 70] on div "LLAME AHORA!" at bounding box center [319, 74] width 628 height 15
click at [28, 28] on span "Atrás" at bounding box center [27, 29] width 14 height 8
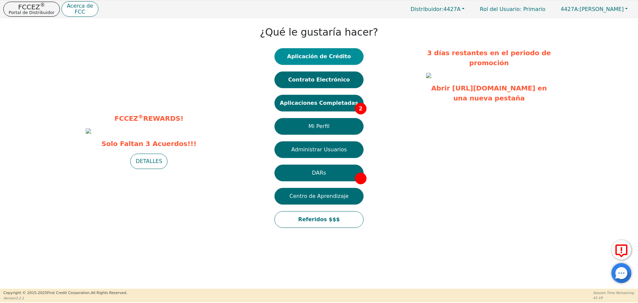
click at [340, 55] on button "Aplicación de Crédito" at bounding box center [318, 56] width 89 height 17
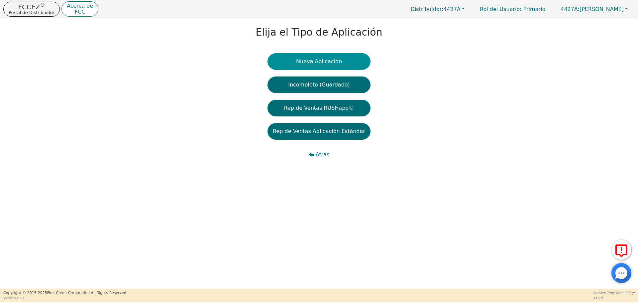
click at [337, 57] on button "Nueva Aplicación" at bounding box center [318, 61] width 103 height 17
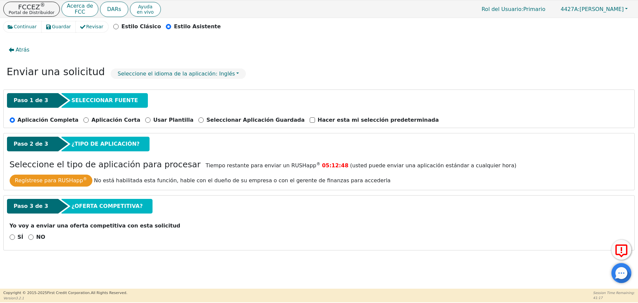
click at [32, 236] on div "NO" at bounding box center [36, 237] width 17 height 8
click at [31, 236] on input "NO" at bounding box center [30, 236] width 5 height 5
radio input "true"
click at [107, 230] on div "Yo voy a enviar una oferta competitiva con esta solicitud" at bounding box center [319, 227] width 624 height 11
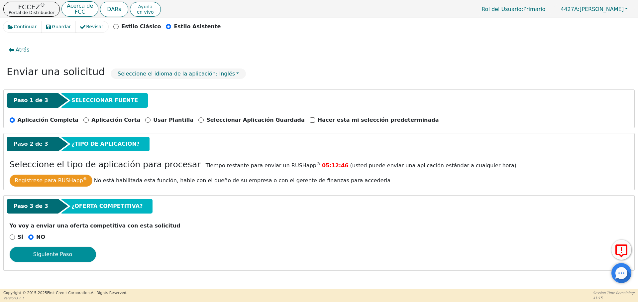
click at [71, 248] on button "Siguiente Paso" at bounding box center [53, 253] width 86 height 15
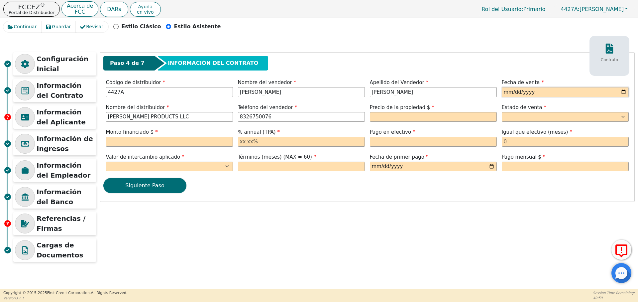
drag, startPoint x: 547, startPoint y: 93, endPoint x: 601, endPoint y: 91, distance: 53.8
click at [550, 92] on input "date" at bounding box center [565, 92] width 127 height 10
click at [627, 91] on input "date" at bounding box center [565, 92] width 127 height 10
click at [624, 91] on input "date" at bounding box center [565, 92] width 127 height 10
type input "[DATE]"
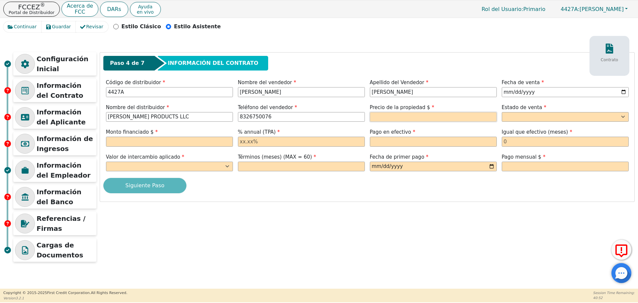
click at [400, 117] on input "text" at bounding box center [433, 117] width 127 height 10
type input "8000.00"
click at [543, 115] on select "AK AL AR AZ CA CO CT DC DE FL [GEOGRAPHIC_DATA] HI IA ID IL IN KS [GEOGRAPHIC_D…" at bounding box center [565, 117] width 127 height 10
select select "GA"
click at [502, 112] on select "AK AL AR AZ CA CO CT DC DE FL [GEOGRAPHIC_DATA] HI IA ID IL IN KS [GEOGRAPHIC_D…" at bounding box center [565, 117] width 127 height 10
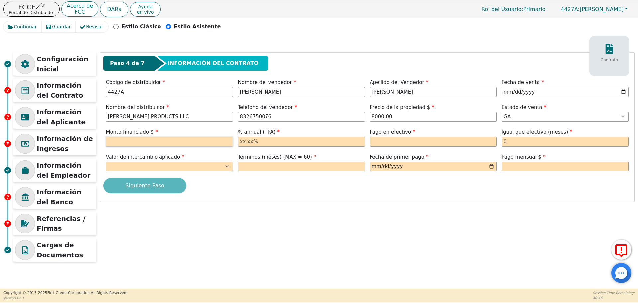
click at [194, 140] on input "text" at bounding box center [169, 142] width 127 height 10
type input "5000.00"
click at [253, 141] on input "text" at bounding box center [301, 142] width 127 height 10
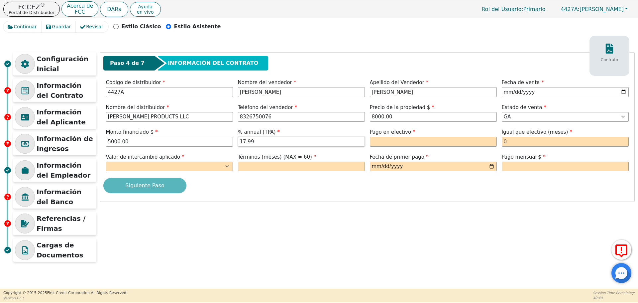
type input "17.99"
type input "0.00"
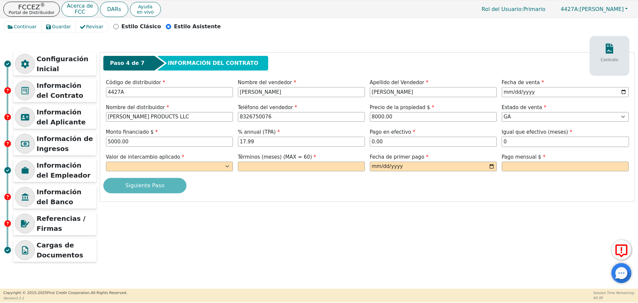
type input "0"
click at [204, 161] on select "Sí No" at bounding box center [169, 166] width 127 height 10
select select "n"
click at [106, 161] on select "Sí No" at bounding box center [169, 166] width 127 height 10
click at [268, 170] on input "text" at bounding box center [301, 166] width 127 height 10
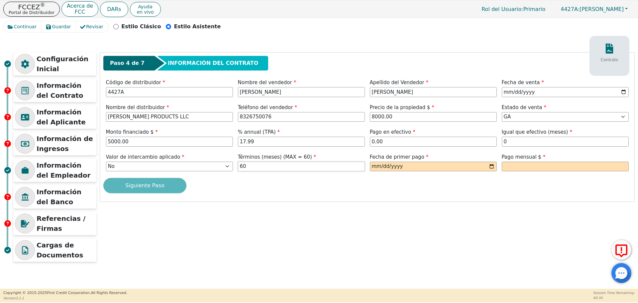
type input "60"
click at [492, 164] on input "date" at bounding box center [433, 166] width 127 height 10
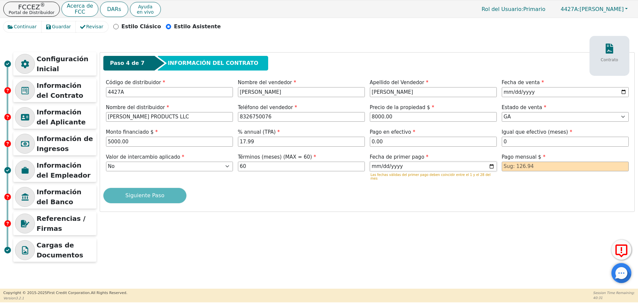
type input "[DATE]"
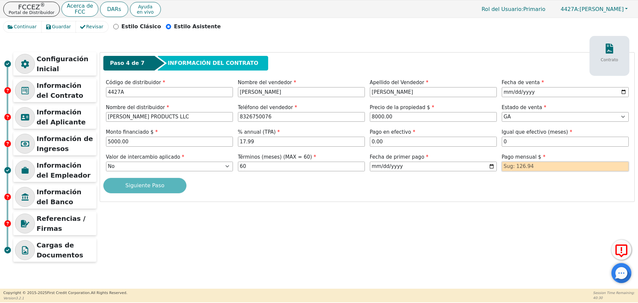
click at [557, 166] on input "text" at bounding box center [565, 166] width 127 height 10
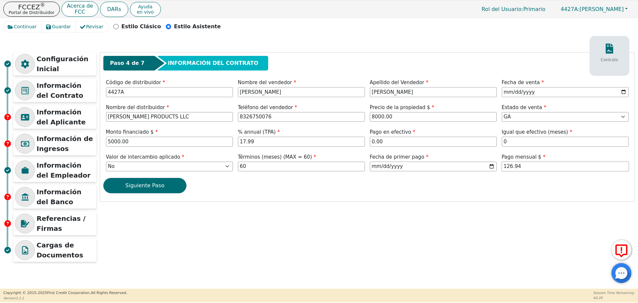
type input "126.94"
click at [510, 177] on div "Paso 4 de 7 INFORMACIÓN DEL CONTRATO Contrato Código de distribuidor 4427A Nomb…" at bounding box center [367, 126] width 534 height 149
click at [144, 181] on button "Siguiente Paso" at bounding box center [144, 185] width 83 height 15
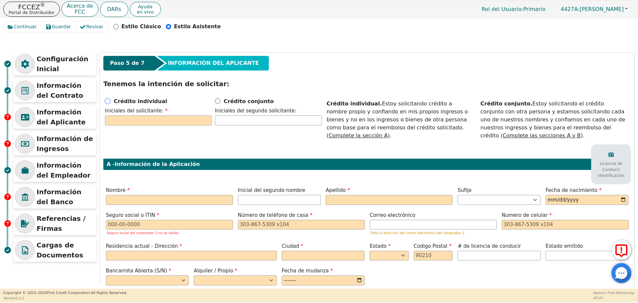
click at [108, 99] on input "Crédito individual" at bounding box center [107, 100] width 5 height 5
radio input "true"
click at [176, 196] on input "text" at bounding box center [169, 200] width 127 height 10
paste input "DIEGO"
type input "D"
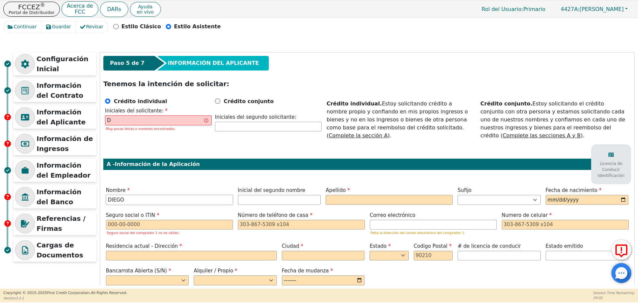
type input "DIEGO"
click at [338, 195] on input "text" at bounding box center [388, 200] width 127 height 10
paste input "[PERSON_NAME]"
type input "DC"
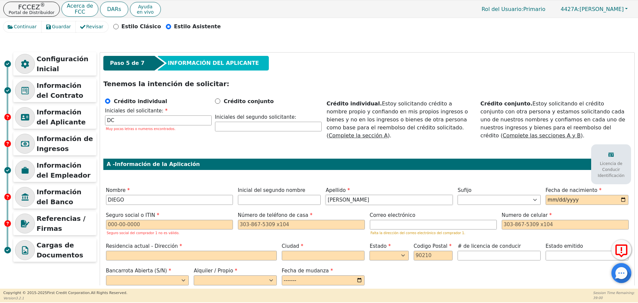
type input "[PERSON_NAME]"
click at [341, 186] on label "Apellido" at bounding box center [388, 190] width 127 height 8
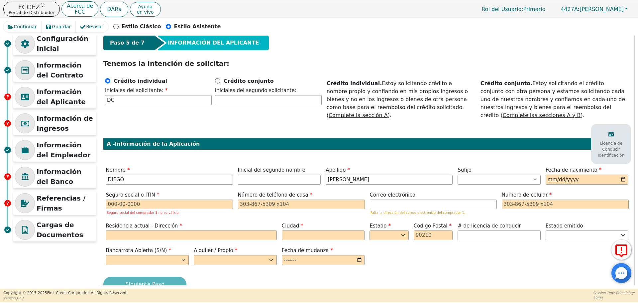
scroll to position [41, 0]
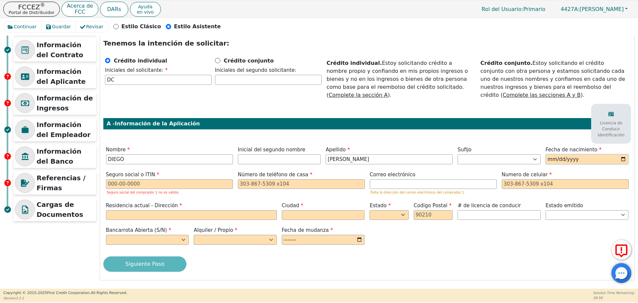
click at [622, 156] on input "date" at bounding box center [586, 159] width 83 height 10
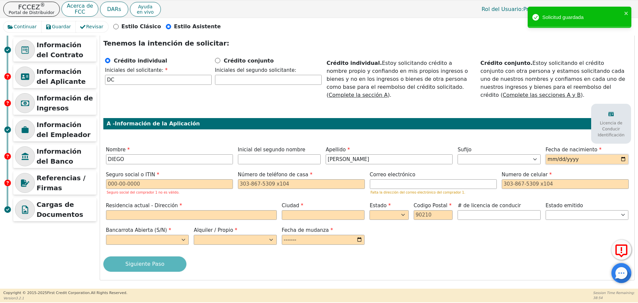
click at [556, 159] on input "date" at bounding box center [586, 159] width 83 height 10
click at [549, 159] on input "date" at bounding box center [586, 159] width 83 height 10
type input "[DATE]"
click at [518, 142] on div "Paso 5 de 7 INFORMACIÓN DEL APLICANTE Tenemos la intención de solicitar: Crédit…" at bounding box center [367, 146] width 534 height 268
click at [189, 188] on input "text" at bounding box center [169, 184] width 127 height 10
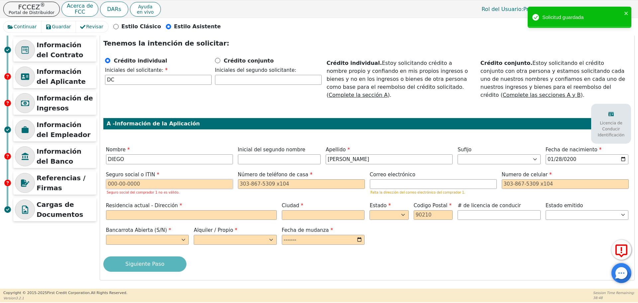
paste input "162-99-1013"
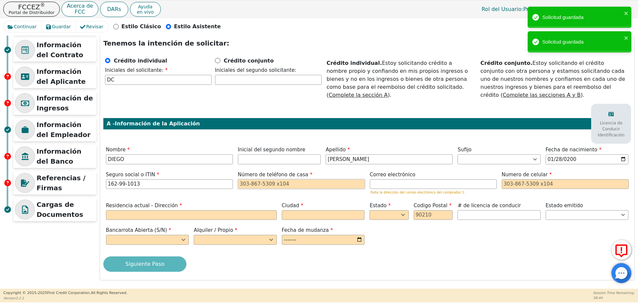
type input "***-**-1013"
click at [271, 181] on input "tel" at bounding box center [301, 184] width 127 height 10
paste input "4705634248"
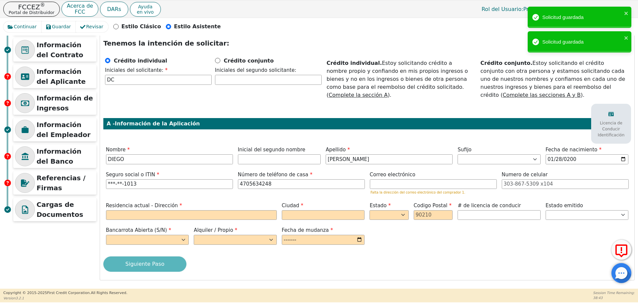
type input "[PHONE_NUMBER]"
click at [448, 182] on input "email" at bounding box center [433, 184] width 127 height 10
paste input "[EMAIL_ADDRESS][DOMAIN_NAME]"
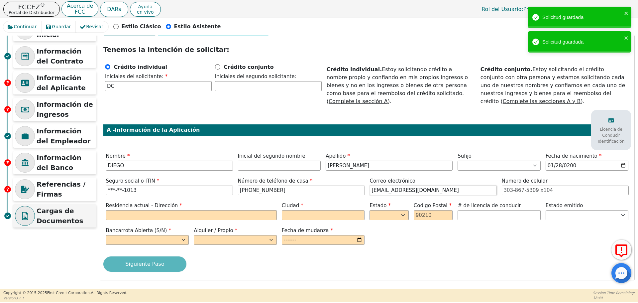
type input "[EMAIL_ADDRESS][DOMAIN_NAME]"
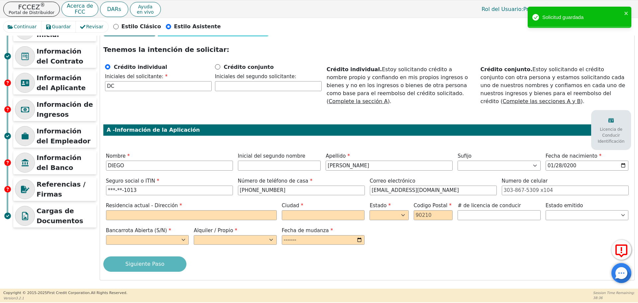
click at [207, 209] on label "Residencia actual - Dirección" at bounding box center [191, 206] width 171 height 8
click at [192, 218] on input "text" at bounding box center [191, 215] width 171 height 10
paste input "[STREET_ADDRESS]"
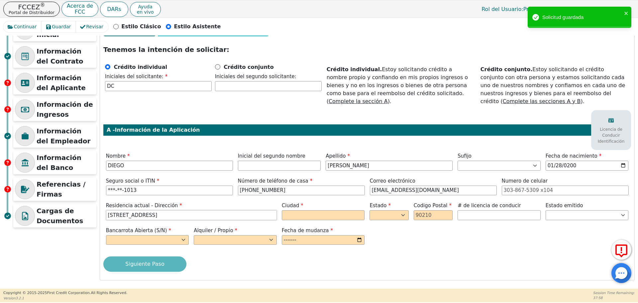
click at [195, 214] on input "[STREET_ADDRESS]" at bounding box center [191, 215] width 171 height 10
paste input "FERNVIEW DR"
type input "[STREET_ADDRESS]"
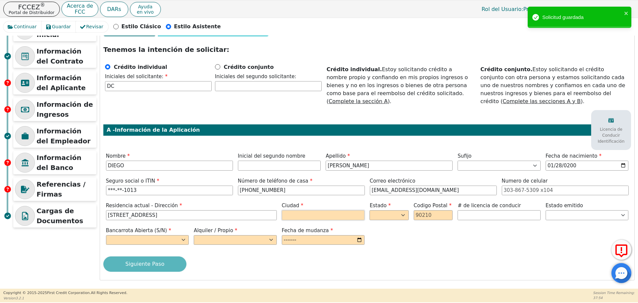
click at [307, 217] on input "text" at bounding box center [323, 215] width 83 height 10
paste input "LAWRENCEVILLE"
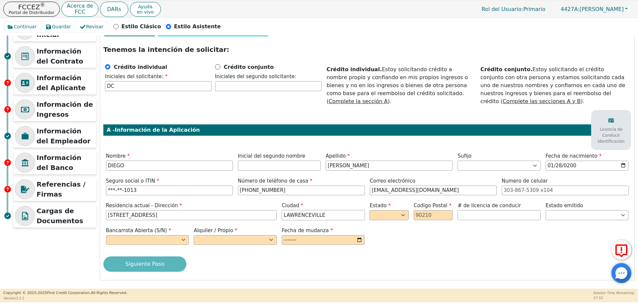
type input "LAWRENCEVILLE"
drag, startPoint x: 393, startPoint y: 217, endPoint x: 405, endPoint y: 217, distance: 11.3
click at [399, 217] on select "AK AL AR AZ CA CO CT DC DE FL [GEOGRAPHIC_DATA] HI IA ID IL IN KS [GEOGRAPHIC_D…" at bounding box center [388, 215] width 39 height 10
click at [425, 212] on input "text" at bounding box center [433, 215] width 39 height 10
paste input "30044"
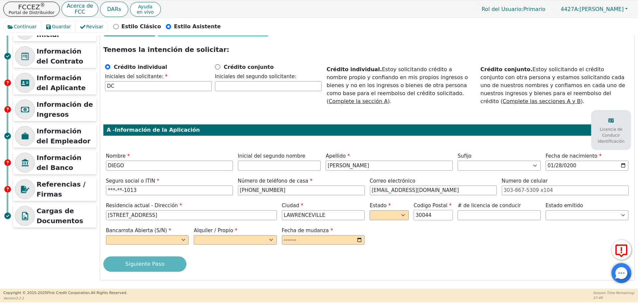
type input "30044"
click at [389, 215] on select "AK AL AR AZ CA CO CT DC DE FL [GEOGRAPHIC_DATA] HI IA ID IL IN KS [GEOGRAPHIC_D…" at bounding box center [388, 215] width 39 height 10
select select "GA"
click at [369, 210] on select "AK AL AR AZ CA CO CT DC DE FL [GEOGRAPHIC_DATA] HI IA ID IL IN KS [GEOGRAPHIC_D…" at bounding box center [388, 215] width 39 height 10
click at [383, 202] on label "Estado" at bounding box center [388, 206] width 39 height 8
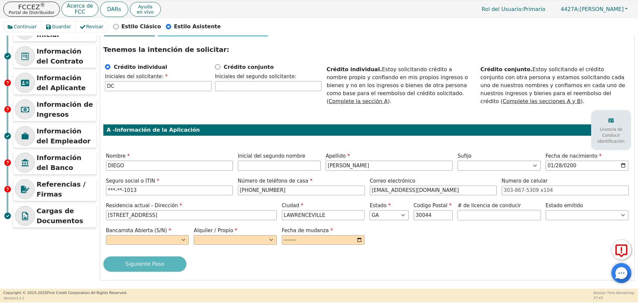
click at [515, 211] on input "text" at bounding box center [498, 215] width 83 height 10
type input "*********"
click at [558, 220] on select "AK AL AR AZ CA CO CT DC DE FL [GEOGRAPHIC_DATA] HI IA ID IL IN KS [GEOGRAPHIC_D…" at bounding box center [586, 215] width 83 height 10
select select "GA"
click at [545, 210] on select "AK AL AR AZ CA CO CT DC DE FL [GEOGRAPHIC_DATA] HI IA ID IL IN KS [GEOGRAPHIC_D…" at bounding box center [586, 215] width 83 height 10
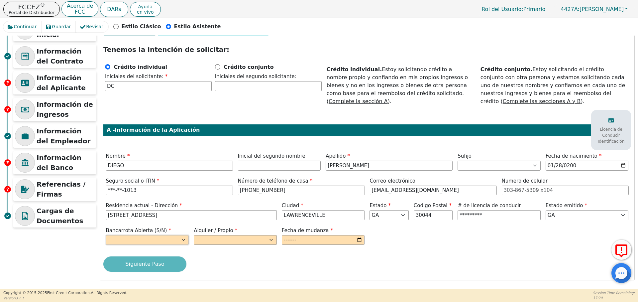
click at [145, 237] on select "Sí No" at bounding box center [147, 240] width 83 height 10
select select "n"
click at [106, 235] on select "Sí No" at bounding box center [147, 240] width 83 height 10
click at [222, 243] on select "Alquilar Propietario" at bounding box center [235, 240] width 83 height 10
select select "Rent"
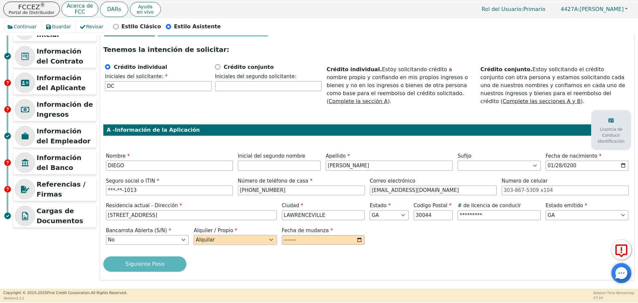
click at [194, 235] on select "Alquilar Propietario" at bounding box center [235, 240] width 83 height 10
click at [282, 239] on input "month" at bounding box center [323, 240] width 83 height 10
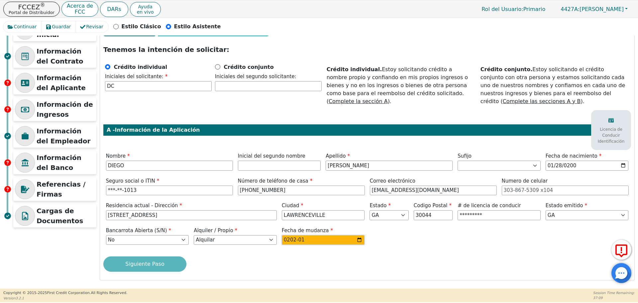
type input "2024-01"
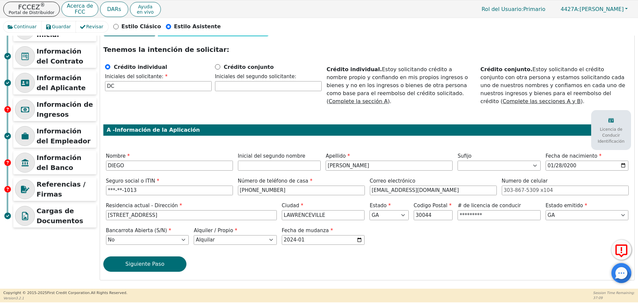
drag, startPoint x: 260, startPoint y: 258, endPoint x: 222, endPoint y: 259, distance: 37.9
click at [260, 258] on div "Siguiente Paso" at bounding box center [366, 263] width 527 height 15
click at [143, 259] on button "Siguiente Paso" at bounding box center [144, 263] width 83 height 15
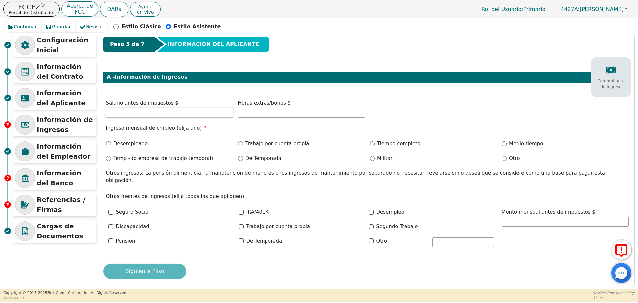
click at [214, 115] on input "text" at bounding box center [169, 113] width 127 height 10
paste input "10000"
type input "10000.00"
click at [238, 142] on input "Trabajo por cuenta propia" at bounding box center [240, 143] width 5 height 5
radio input "true"
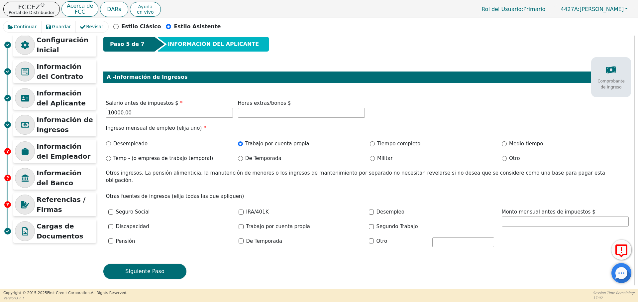
click at [233, 136] on div "Paso 5 de 7 INFORMACIÓN DEL APLICANTE A - Información de Ingresos Comprobante d…" at bounding box center [367, 160] width 534 height 253
click at [161, 268] on button "Siguiente Paso" at bounding box center [144, 270] width 83 height 15
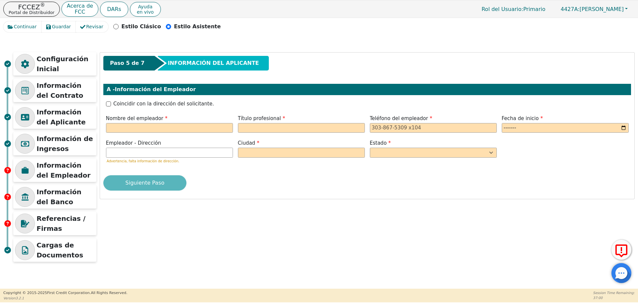
scroll to position [0, 0]
click at [155, 125] on input "text" at bounding box center [169, 128] width 127 height 10
paste input "SELF EMPLOYER"
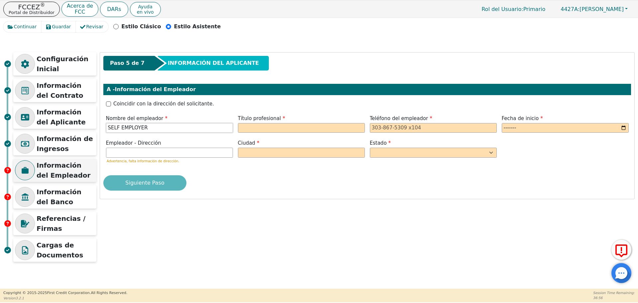
type input "SELF EMPLOYER"
click at [235, 128] on div "Título profesional" at bounding box center [301, 125] width 132 height 20
click at [253, 128] on input "text" at bounding box center [301, 128] width 127 height 10
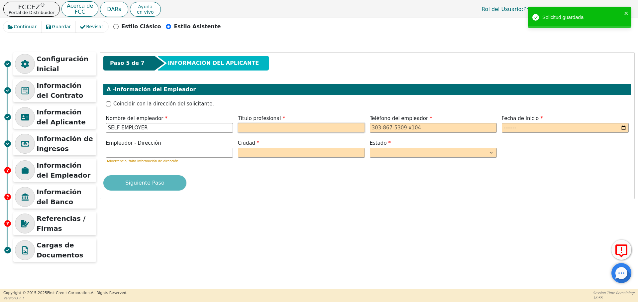
paste input "BARBERO"
type input "BARBERO"
click at [440, 131] on input "tel" at bounding box center [433, 128] width 127 height 10
paste input "4705634248"
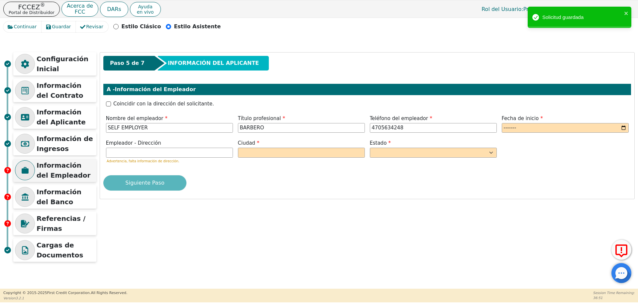
type input "[PHONE_NUMBER]"
click at [513, 127] on input "month" at bounding box center [565, 128] width 127 height 10
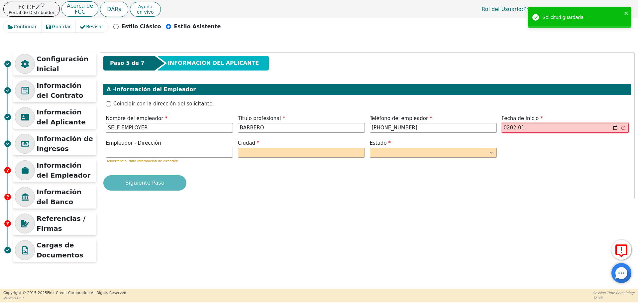
type input "2020-01"
click at [520, 146] on div "Empleador - Dirección Advertencia, falta información de dirección. Ciudad Estad…" at bounding box center [366, 152] width 527 height 26
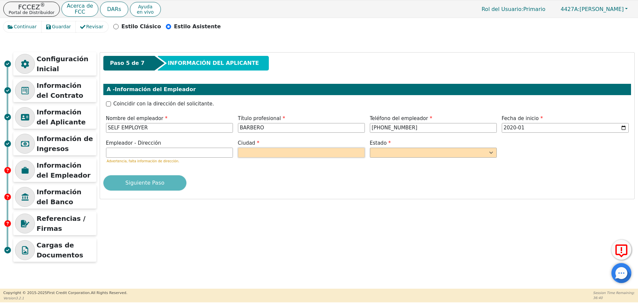
click at [281, 153] on input "text" at bounding box center [301, 152] width 127 height 10
click at [276, 154] on input "text" at bounding box center [301, 152] width 127 height 10
click at [293, 148] on input "text" at bounding box center [301, 152] width 127 height 10
paste input "LAWRENCEVILLE"
type input "LAWRENCEVILLE"
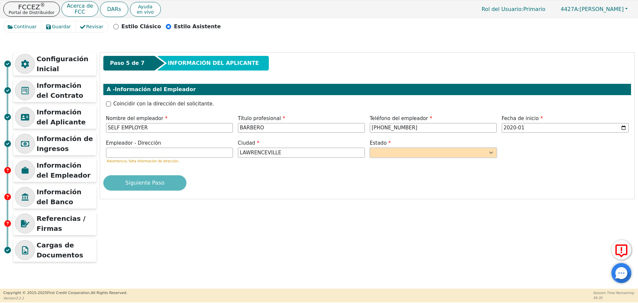
click at [373, 148] on select "AK AL AR AZ CA CO CT DC DE FL [GEOGRAPHIC_DATA] HI IA ID [GEOGRAPHIC_DATA] IN K…" at bounding box center [433, 152] width 127 height 10
select select "GA"
click at [370, 147] on select "AK AL AR AZ CA CO CT DC DE FL [GEOGRAPHIC_DATA] HI IA ID [GEOGRAPHIC_DATA] IN K…" at bounding box center [433, 152] width 127 height 10
click at [312, 84] on div "A - Información del Empleador" at bounding box center [366, 89] width 527 height 11
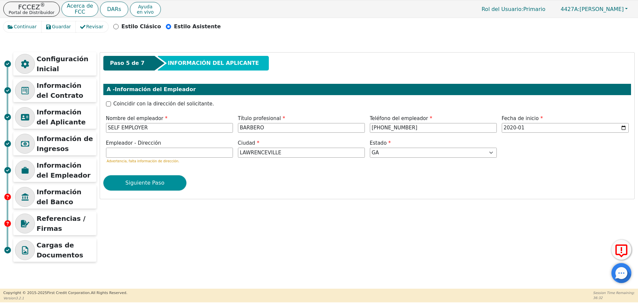
click at [159, 180] on button "Siguiente Paso" at bounding box center [144, 182] width 83 height 15
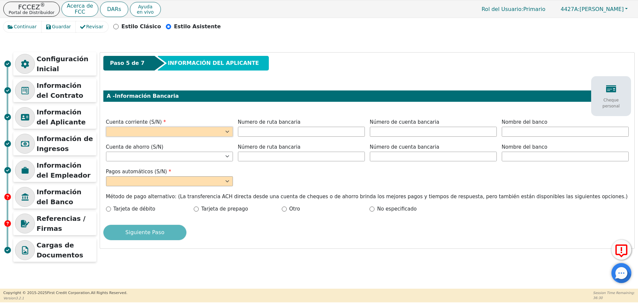
click at [183, 128] on select "Sí No" at bounding box center [169, 132] width 127 height 10
select select "y"
click at [106, 127] on select "Sí No" at bounding box center [169, 132] width 127 height 10
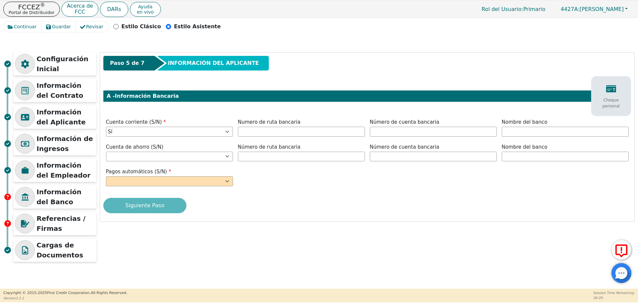
click at [154, 109] on div "Paso 5 de 7 INFORMACIÓN DEL APLICANTE A - Información Bancaria Cheque personal …" at bounding box center [367, 136] width 534 height 169
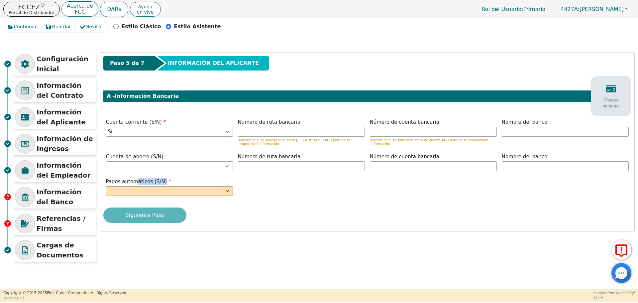
drag, startPoint x: 135, startPoint y: 177, endPoint x: 133, endPoint y: 183, distance: 6.2
click at [133, 183] on div "Pagos automáticos (S/N) Sí No" at bounding box center [169, 187] width 127 height 18
click at [133, 186] on select "Sí No" at bounding box center [169, 191] width 127 height 10
select select "y"
click at [106, 186] on select "Sí No" at bounding box center [169, 191] width 127 height 10
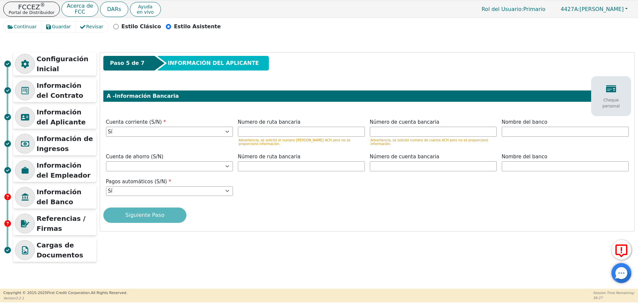
click at [321, 193] on div "Pagos automáticos (S/N) Sí No" at bounding box center [366, 188] width 527 height 20
click at [466, 132] on input "text" at bounding box center [433, 132] width 127 height 10
paste input "061092387"
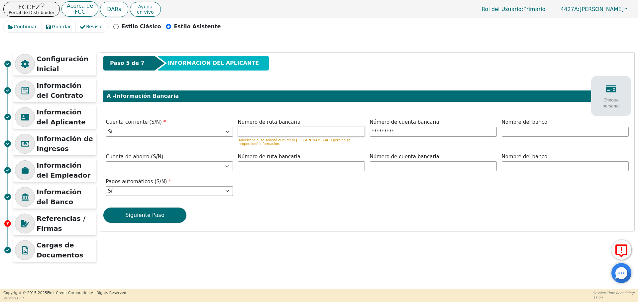
type input "*********"
click at [346, 132] on input "text" at bounding box center [301, 132] width 127 height 10
paste input "TA 691389376"
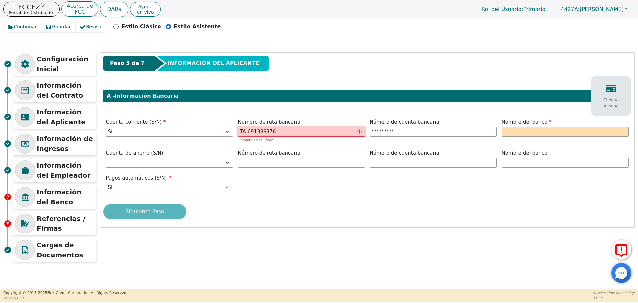
drag, startPoint x: 246, startPoint y: 132, endPoint x: 226, endPoint y: 132, distance: 20.9
click at [226, 132] on div "Cuenta corriente (S/N) Sí No Numero [PERSON_NAME] bancaria TA [US_BANK_ROUTING_…" at bounding box center [366, 131] width 527 height 26
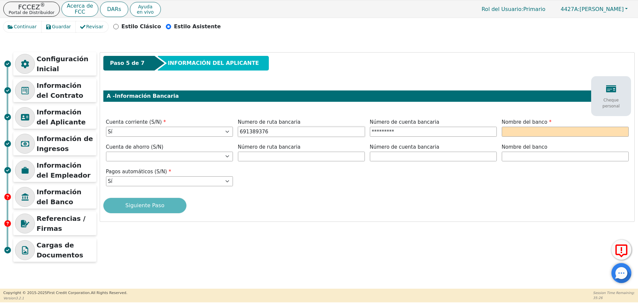
click at [301, 129] on input "691389376" at bounding box center [301, 132] width 127 height 10
click at [308, 113] on div "Paso 5 de 7 INFORMACIÓN DEL APLICANTE A - Información Bancaria Cheque personal …" at bounding box center [367, 136] width 534 height 169
click at [296, 135] on input "691389376" at bounding box center [301, 132] width 127 height 10
type input "*********"
click at [398, 124] on span "Número de cuenta bancaria" at bounding box center [404, 122] width 69 height 6
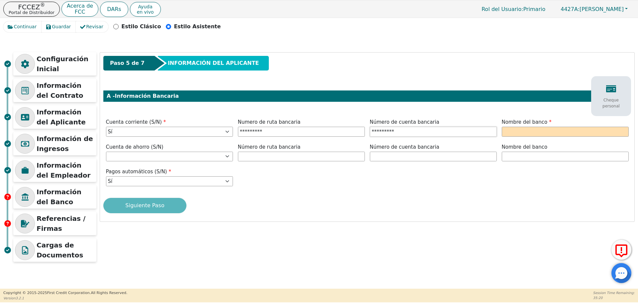
type input "061092387"
click at [398, 128] on input "061092387" at bounding box center [433, 132] width 127 height 10
type input "691389376"
type input "*********"
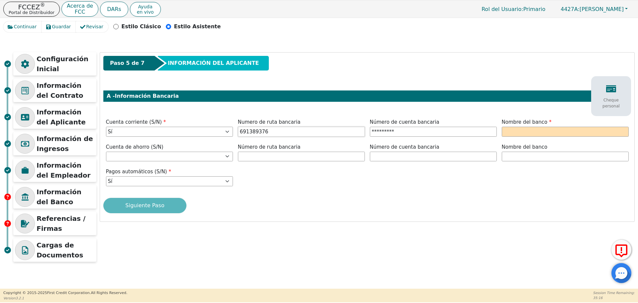
click at [333, 133] on input "691389376" at bounding box center [301, 132] width 127 height 10
paste input "061092387"
type input "*********"
click at [398, 135] on input "061092387" at bounding box center [433, 132] width 127 height 10
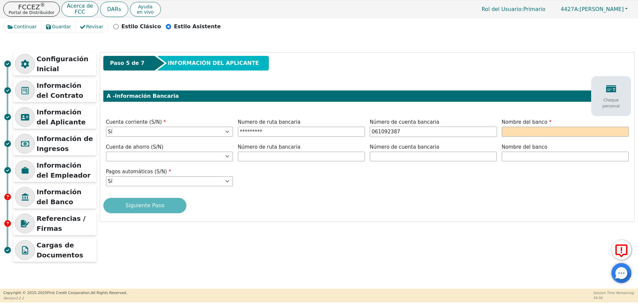
click at [398, 135] on input "061092387" at bounding box center [433, 132] width 127 height 10
paste input "691389376"
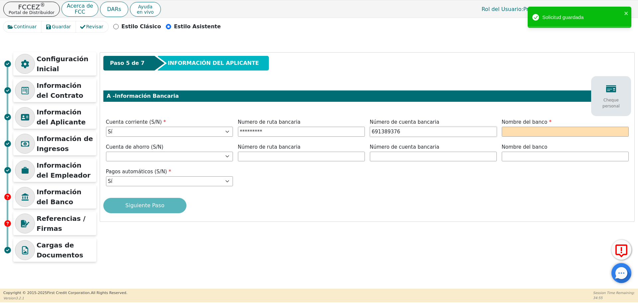
type input "691389376"
type input "061092387"
type input "*********"
click at [309, 133] on input "061092387" at bounding box center [301, 132] width 127 height 10
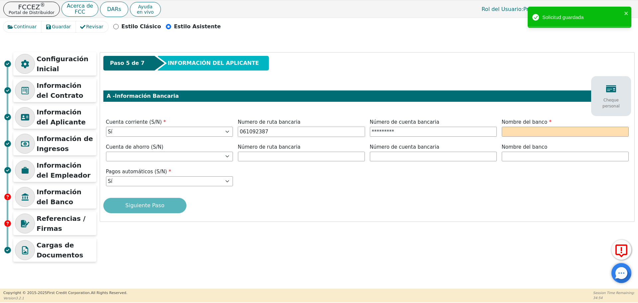
click at [309, 133] on input "061092387" at bounding box center [301, 132] width 127 height 10
type input "*********"
click at [529, 133] on input "text" at bounding box center [565, 132] width 127 height 10
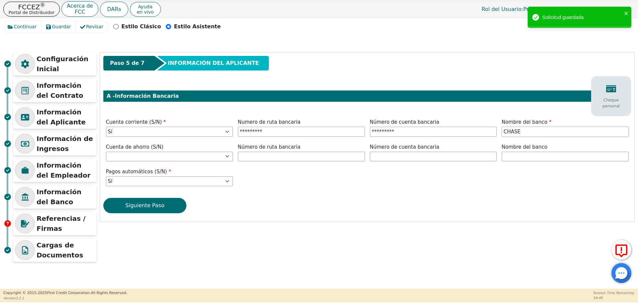
type input "CHASE"
click at [450, 103] on div "Paso 5 de 7 INFORMACIÓN DEL APLICANTE A - Información Bancaria Cheque personal …" at bounding box center [367, 136] width 534 height 169
click at [321, 140] on div "Paso 5 de 7 INFORMACIÓN DEL APLICANTE A - Información Bancaria Cheque personal …" at bounding box center [367, 136] width 534 height 169
click at [322, 136] on input "061092387" at bounding box center [301, 132] width 127 height 10
click at [296, 130] on input "061092387" at bounding box center [301, 132] width 127 height 10
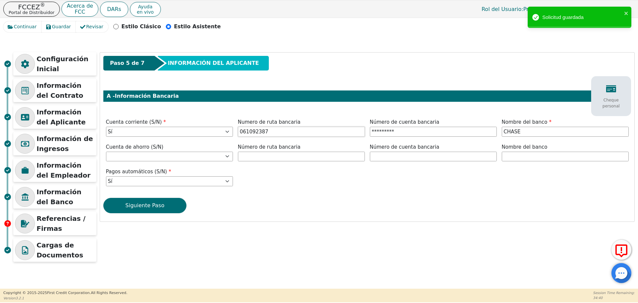
click at [296, 130] on input "061092387" at bounding box center [301, 132] width 127 height 10
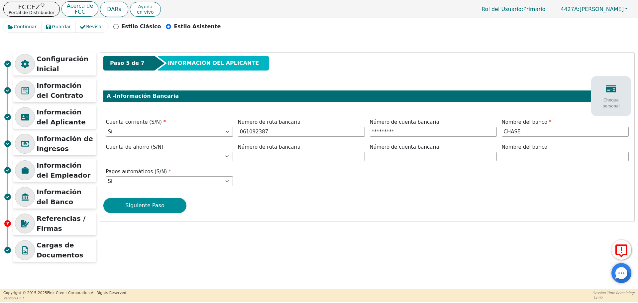
type input "*********"
click at [155, 199] on button "Siguiente Paso" at bounding box center [144, 205] width 83 height 15
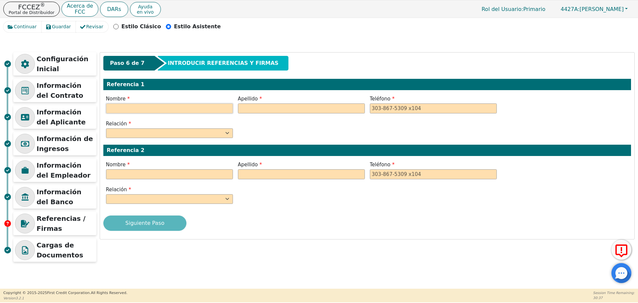
click at [167, 108] on input "text" at bounding box center [169, 108] width 127 height 10
paste input "[PERSON_NAME]"
type input "[PERSON_NAME]"
click at [342, 109] on input "text" at bounding box center [301, 108] width 127 height 10
paste input "[PERSON_NAME]"
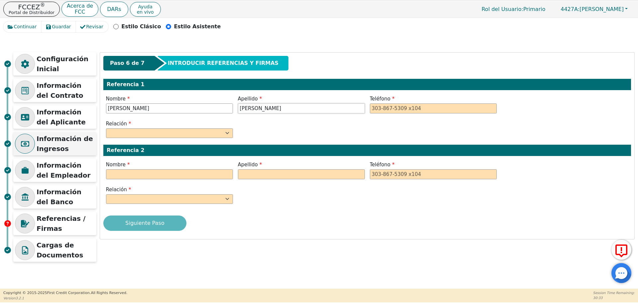
type input "[PERSON_NAME]"
click at [435, 116] on div "Paso 6 de 7 INTRODUCIR REFERENCIAS Y FIRMAS Referencia 1 Nombre [PERSON_NAME] […" at bounding box center [367, 145] width 534 height 186
click at [428, 105] on input "tel" at bounding box center [433, 108] width 127 height 10
paste input "[PHONE_NUMBER]"
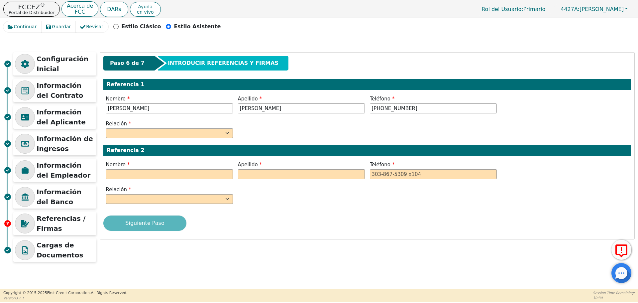
type input "[PHONE_NUMBER]"
click at [180, 143] on div "Paso 6 de 7 INTRODUCIR REFERENCIAS Y FIRMAS Referencia 1 Nombre [PERSON_NAME] […" at bounding box center [367, 145] width 534 height 186
click at [183, 133] on select "PADRE MADRE HERMANA HERMANO HIJA HIJO COLABORADOR VECINO AMIGO PRIMO ABUELA ABU…" at bounding box center [169, 133] width 127 height 10
select select "SIGNIFICANT OTHER"
click at [106, 128] on select "PADRE MADRE HERMANA HERMANO HIJA HIJO COLABORADOR VECINO AMIGO PRIMO ABUELA ABU…" at bounding box center [169, 133] width 127 height 10
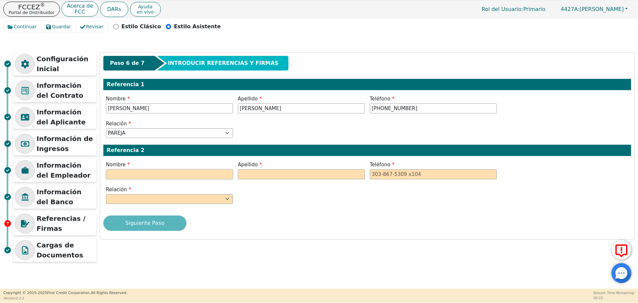
click at [152, 177] on input "text" at bounding box center [169, 174] width 127 height 10
paste input "[PERSON_NAME]"
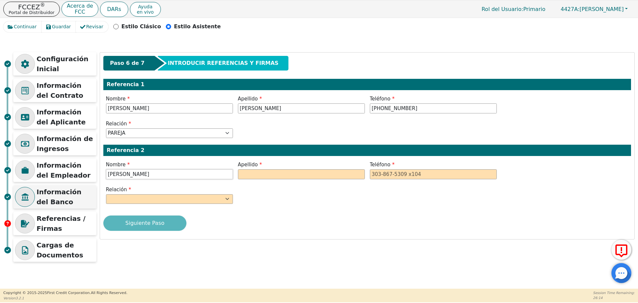
type input "[PERSON_NAME]"
click at [312, 168] on label "Apellido" at bounding box center [301, 165] width 127 height 8
click at [309, 172] on input "text" at bounding box center [301, 174] width 127 height 10
paste input "[PERSON_NAME]"
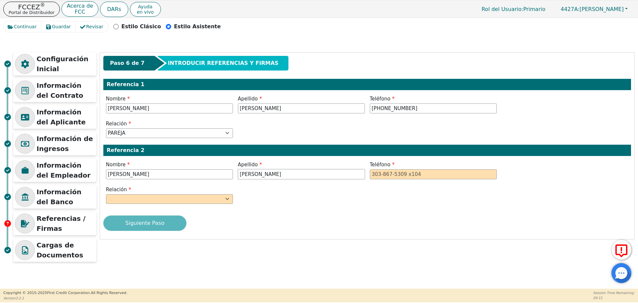
type input "[PERSON_NAME]"
drag, startPoint x: 464, startPoint y: 182, endPoint x: 464, endPoint y: 177, distance: 4.3
click at [464, 180] on div "Paso 6 de 7 INTRODUCIR REFERENCIAS Y FIRMAS Referencia 1 Nombre [PERSON_NAME] A…" at bounding box center [367, 145] width 534 height 186
click at [464, 177] on input "tel" at bounding box center [433, 174] width 127 height 10
paste input "[PHONE_NUMBER]"
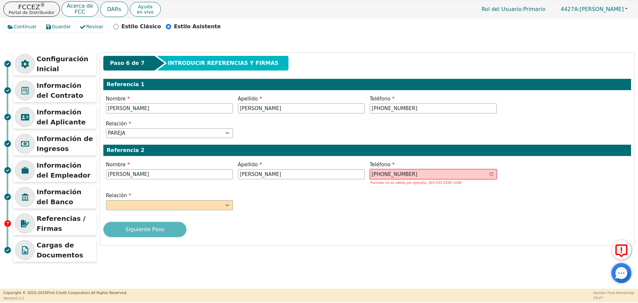
drag, startPoint x: 378, startPoint y: 174, endPoint x: 360, endPoint y: 174, distance: 17.9
click at [360, 174] on div "Nombre [PERSON_NAME] Apellido [PERSON_NAME] Teléfono [PHONE_NUMBER] Formato no …" at bounding box center [366, 174] width 527 height 26
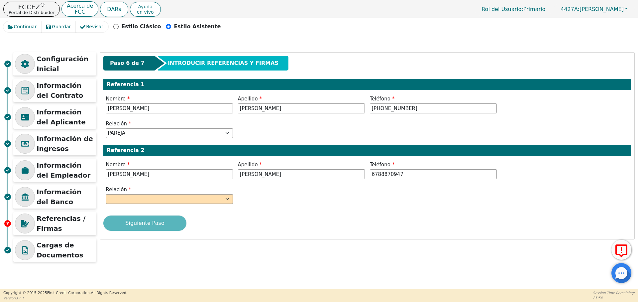
type input "[PHONE_NUMBER]"
click at [521, 233] on div "Paso 6 de 7 INTRODUCIR REFERENCIAS Y FIRMAS Referencia 1 Nombre [PERSON_NAME] A…" at bounding box center [367, 145] width 534 height 186
click at [176, 202] on select "PADRE MADRE HERMANA HERMANO HIJA HIJO COLABORADOR VECINO AMIGO PRIMO ABUELA ABU…" at bounding box center [169, 199] width 127 height 10
select select "FATHER"
click at [106, 194] on select "PADRE MADRE HERMANA HERMANO HIJA HIJO COLABORADOR VECINO AMIGO PRIMO ABUELA ABU…" at bounding box center [169, 199] width 127 height 10
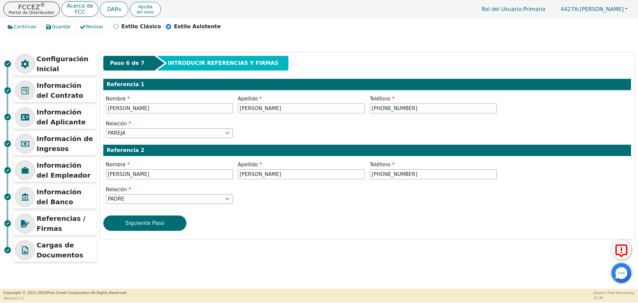
click at [240, 189] on div "Relación PADRE MADRE HERMANA HERMANO HIJA HIJO COLABORADOR VECINO AMIGO PRIMO A…" at bounding box center [366, 196] width 527 height 20
click at [164, 228] on button "Siguiente Paso" at bounding box center [144, 222] width 83 height 15
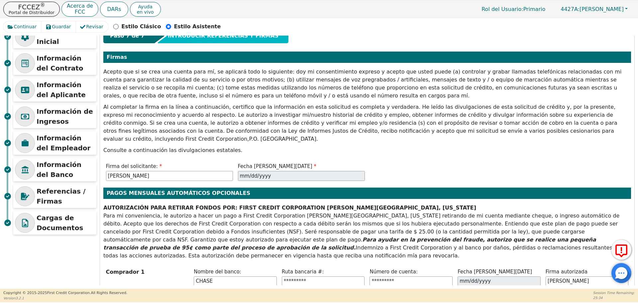
scroll to position [52, 0]
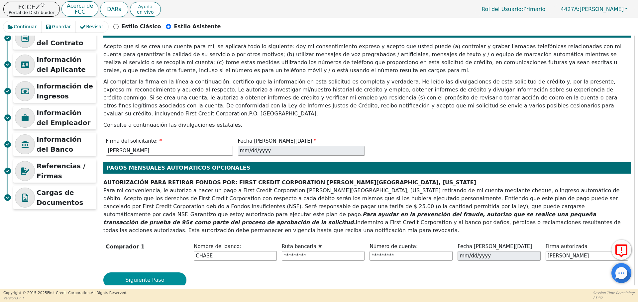
click at [173, 272] on button "Siguiente Paso" at bounding box center [144, 279] width 83 height 15
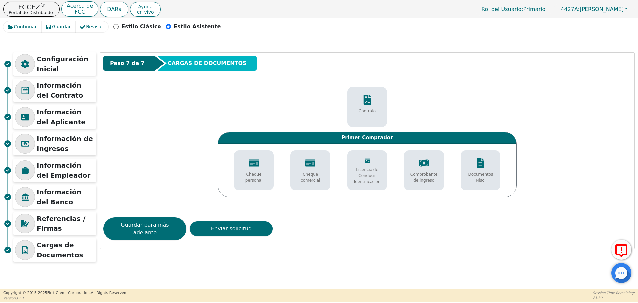
click at [379, 179] on p "Licencia de Conducir Identificación" at bounding box center [367, 175] width 30 height 18
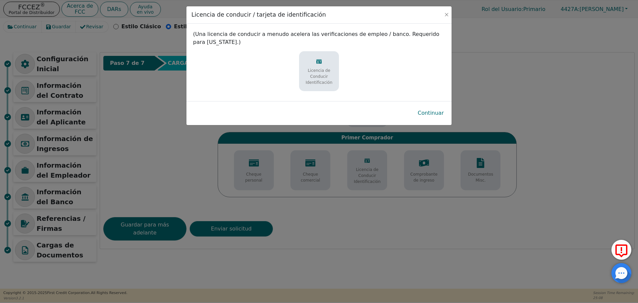
click at [321, 56] on div "Licencia de Conducir Identificación" at bounding box center [319, 71] width 37 height 33
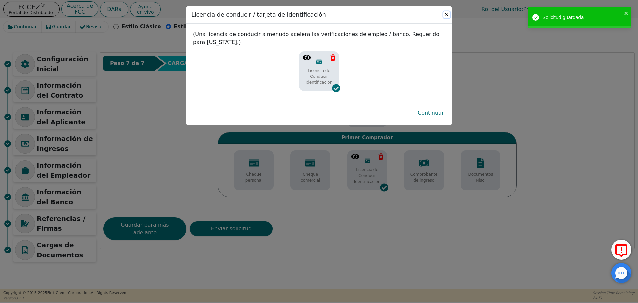
click at [445, 13] on button "Close" at bounding box center [446, 14] width 7 height 7
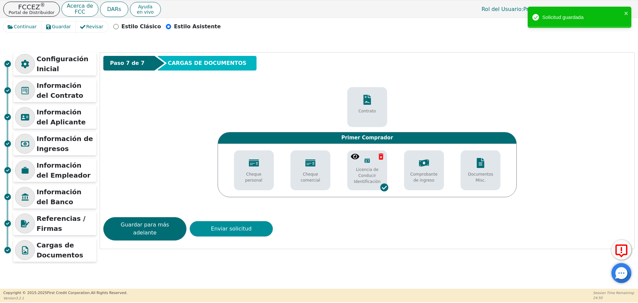
click at [257, 221] on button "Enviar solicitud" at bounding box center [231, 228] width 83 height 15
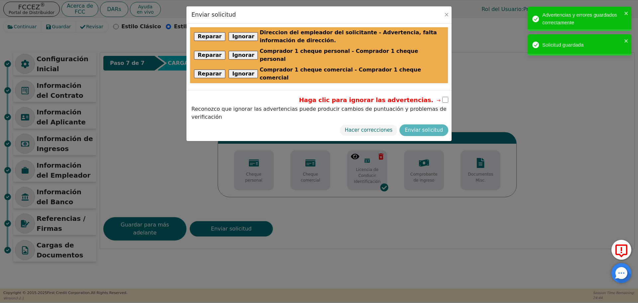
click at [444, 97] on input "checkbox" at bounding box center [445, 100] width 6 height 6
checkbox input "true"
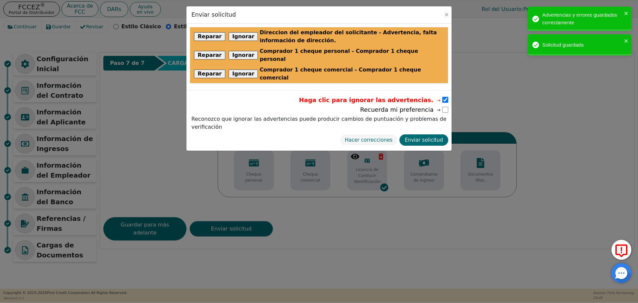
click at [440, 107] on icon at bounding box center [438, 110] width 6 height 6
click at [446, 107] on input "checkbox" at bounding box center [445, 110] width 6 height 6
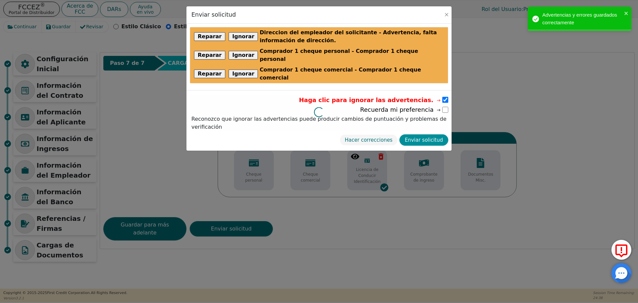
checkbox input "true"
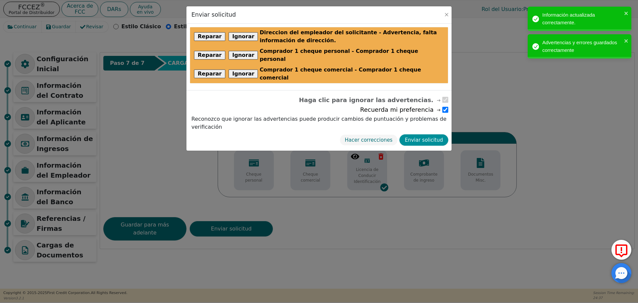
click at [421, 134] on button "Enviar solicitud" at bounding box center [423, 140] width 49 height 12
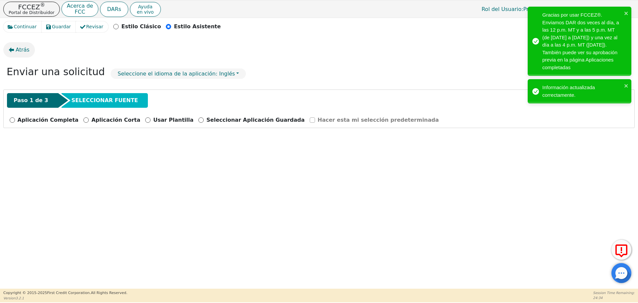
click at [13, 46] on button "Atrás" at bounding box center [19, 49] width 32 height 15
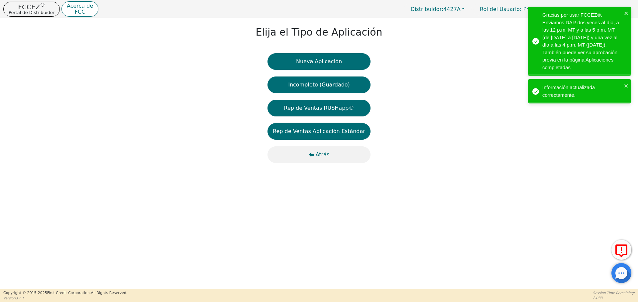
click at [320, 153] on span "Atrás" at bounding box center [323, 154] width 14 height 8
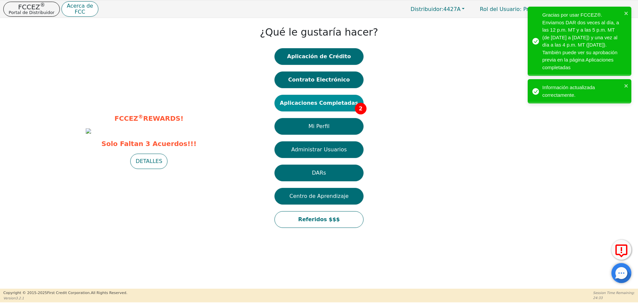
click at [327, 104] on button "Aplicaciones Completadas 2" at bounding box center [318, 103] width 89 height 17
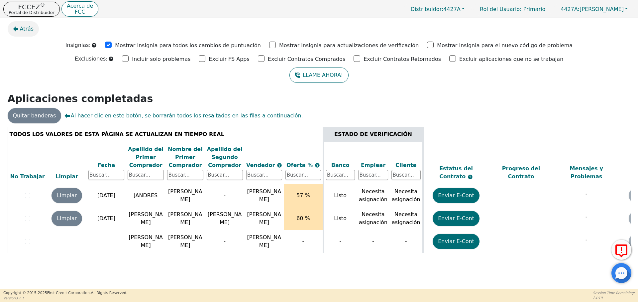
click at [25, 27] on span "Atrás" at bounding box center [27, 29] width 14 height 8
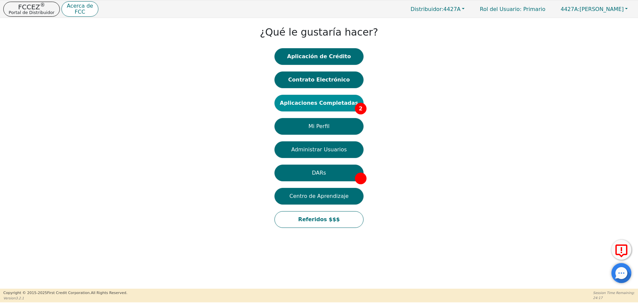
click at [348, 105] on button "Aplicaciones Completadas 2" at bounding box center [318, 103] width 89 height 17
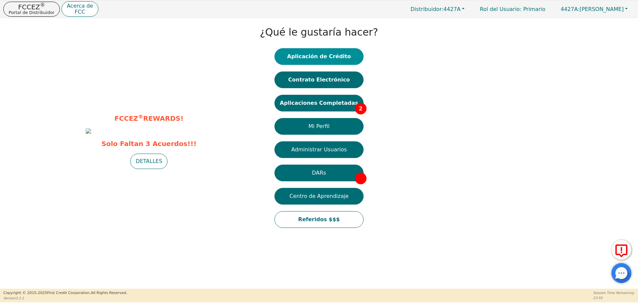
click at [344, 54] on button "Aplicación de Crédito" at bounding box center [318, 56] width 89 height 17
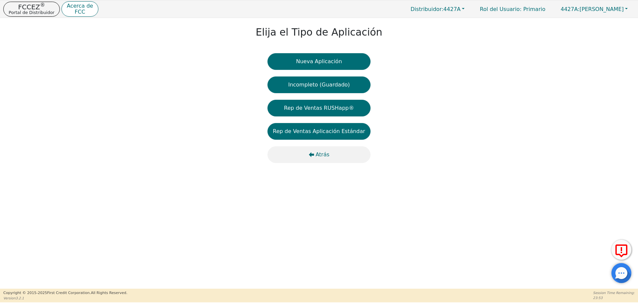
click at [320, 150] on button "Atrás" at bounding box center [318, 154] width 103 height 17
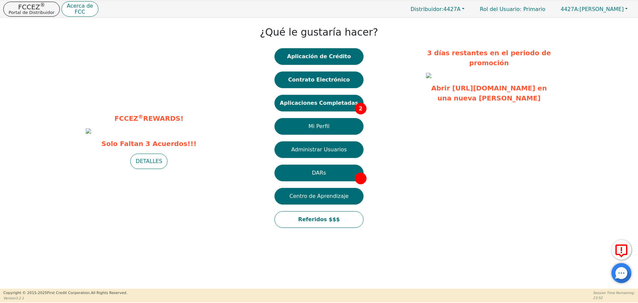
click at [324, 110] on button "Aplicaciones Completadas 2" at bounding box center [318, 103] width 89 height 17
